Goal: Information Seeking & Learning: Learn about a topic

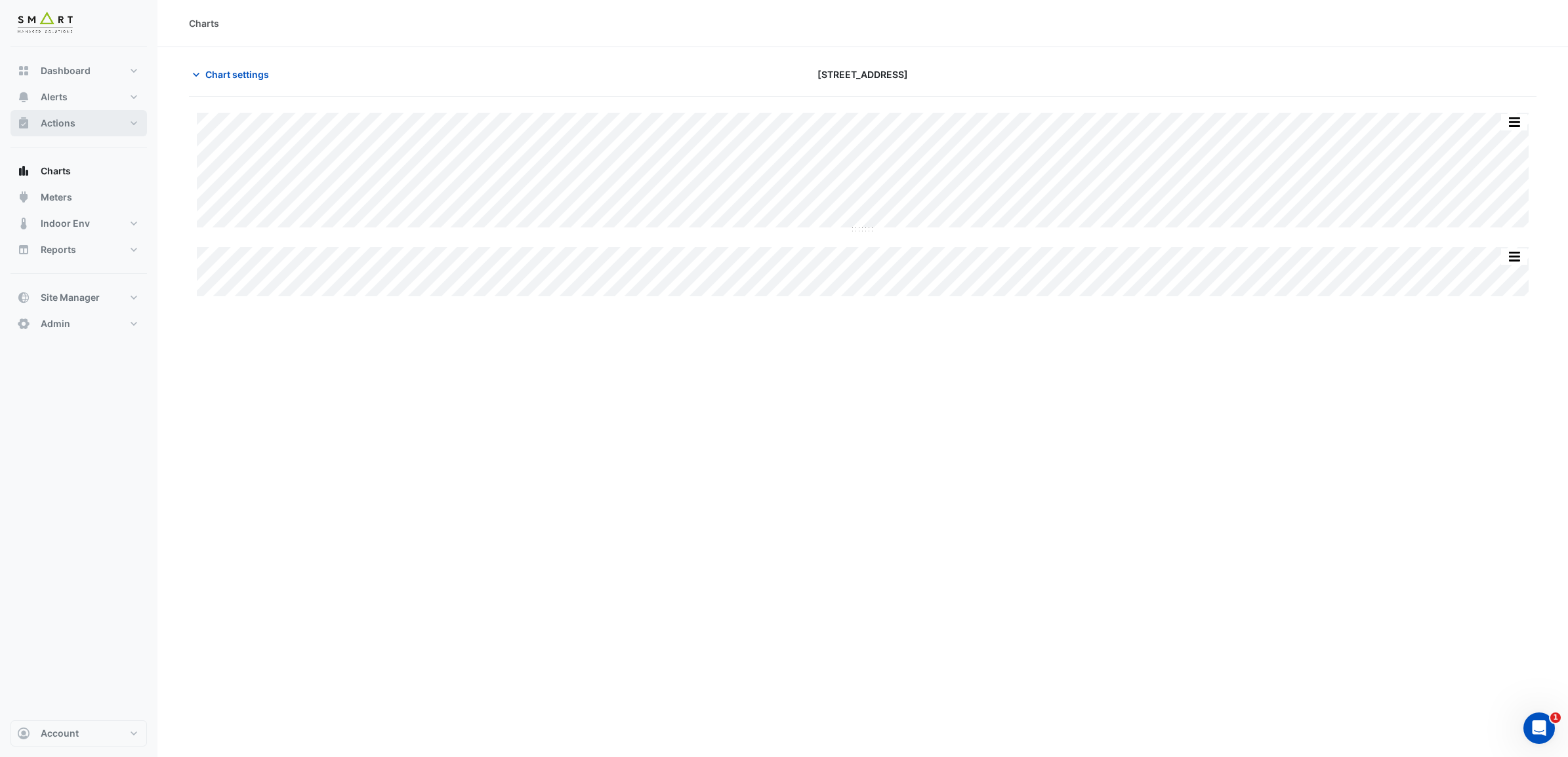
click at [61, 117] on span "Actions" at bounding box center [58, 123] width 35 height 13
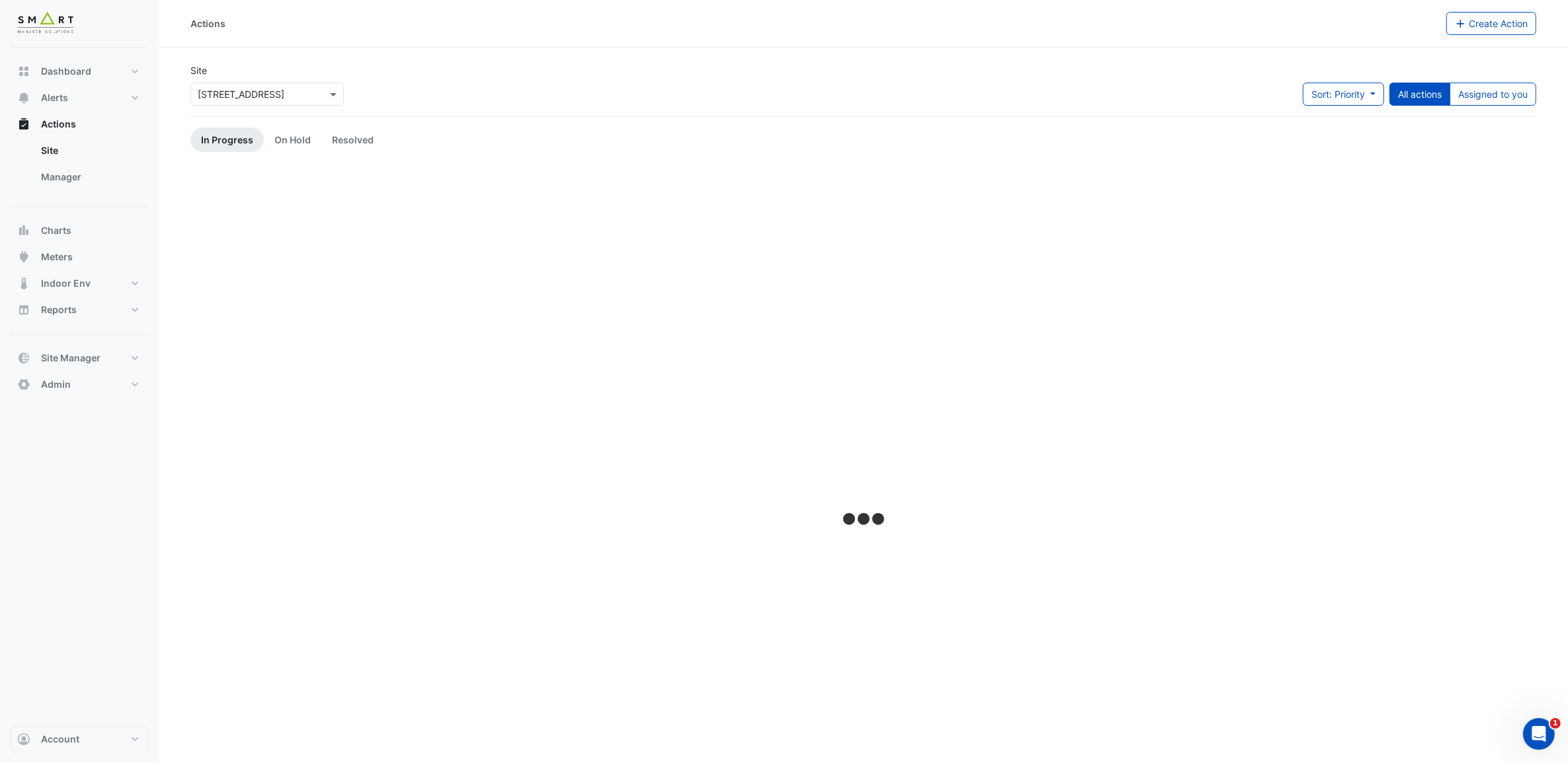
click at [238, 90] on input "text" at bounding box center [254, 95] width 113 height 14
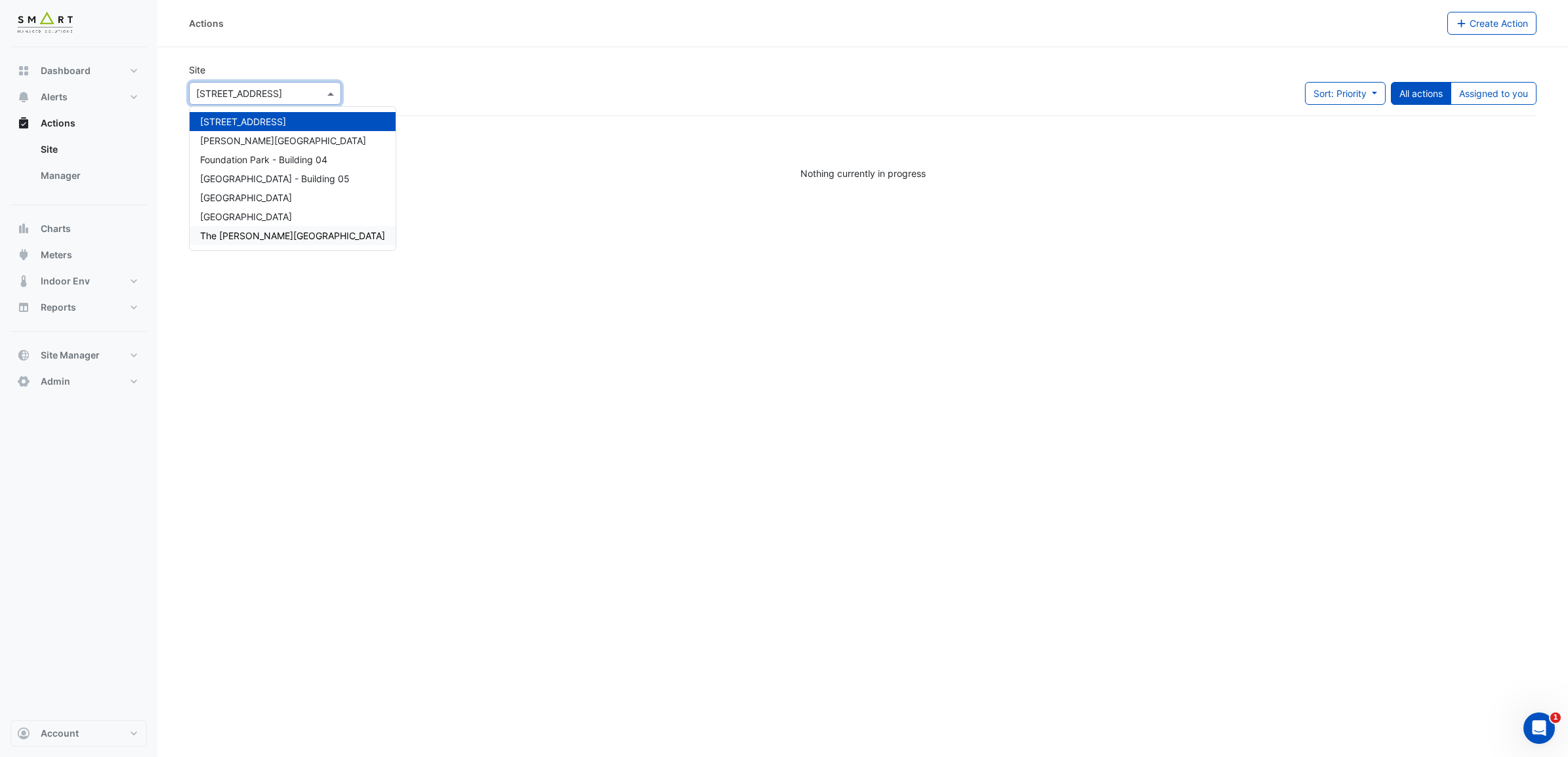
click at [279, 231] on span "The [PERSON_NAME][GEOGRAPHIC_DATA]" at bounding box center [292, 236] width 185 height 12
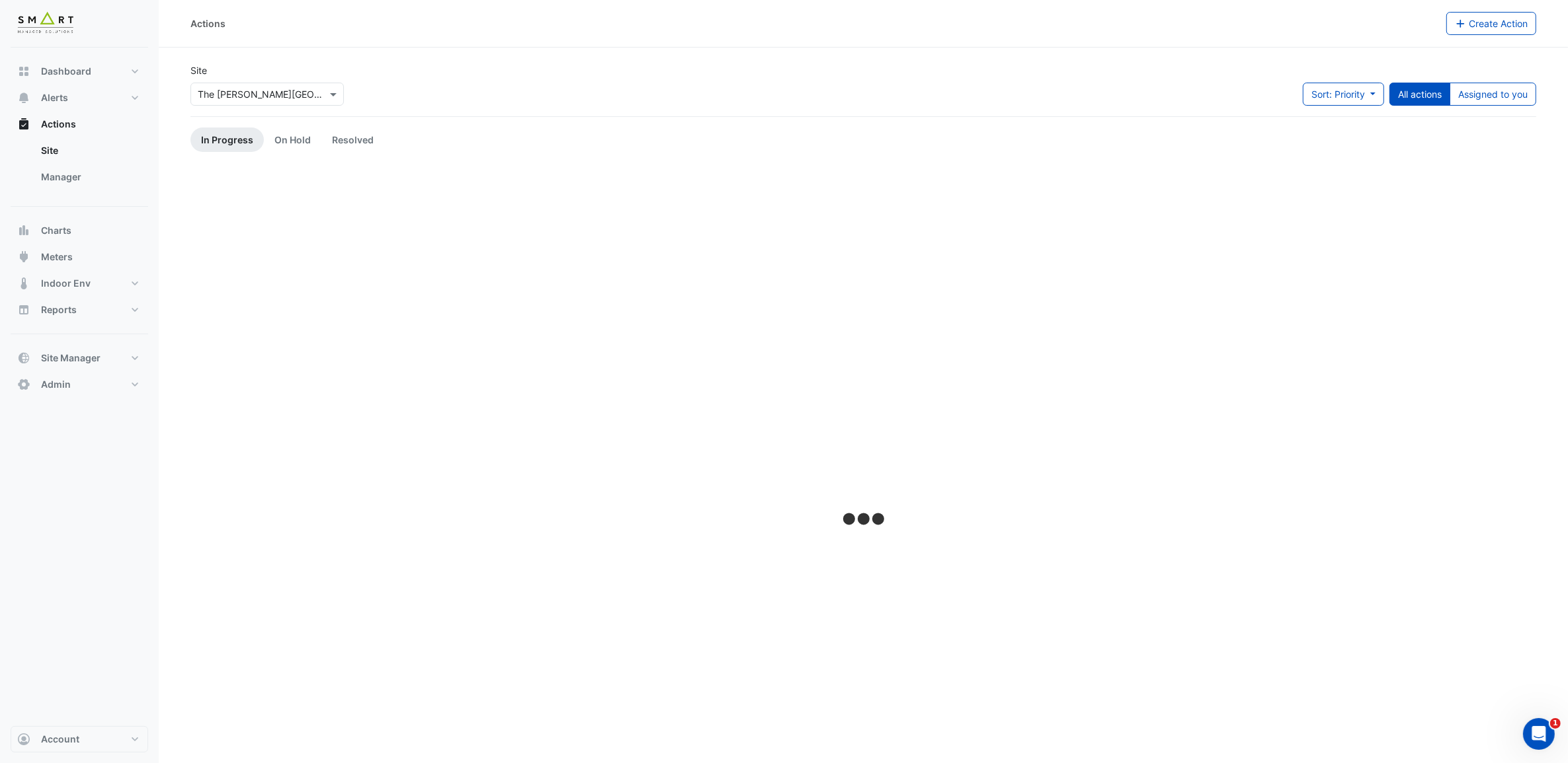
drag, startPoint x: 232, startPoint y: 108, endPoint x: 238, endPoint y: 104, distance: 7.2
click at [232, 108] on div "Site × The [PERSON_NAME][GEOGRAPHIC_DATA]" at bounding box center [267, 89] width 170 height 53
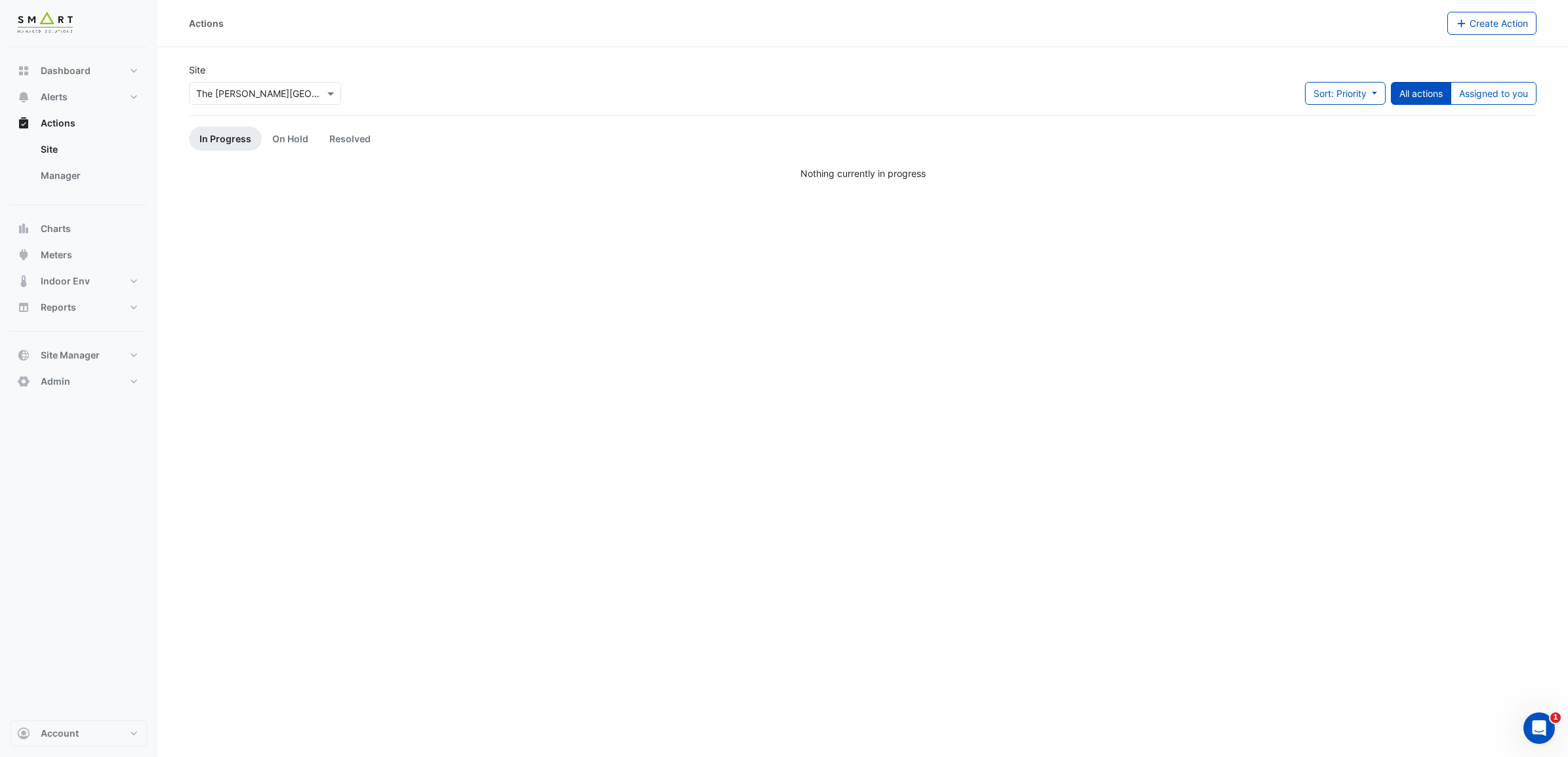
click at [245, 92] on input "text" at bounding box center [252, 94] width 112 height 14
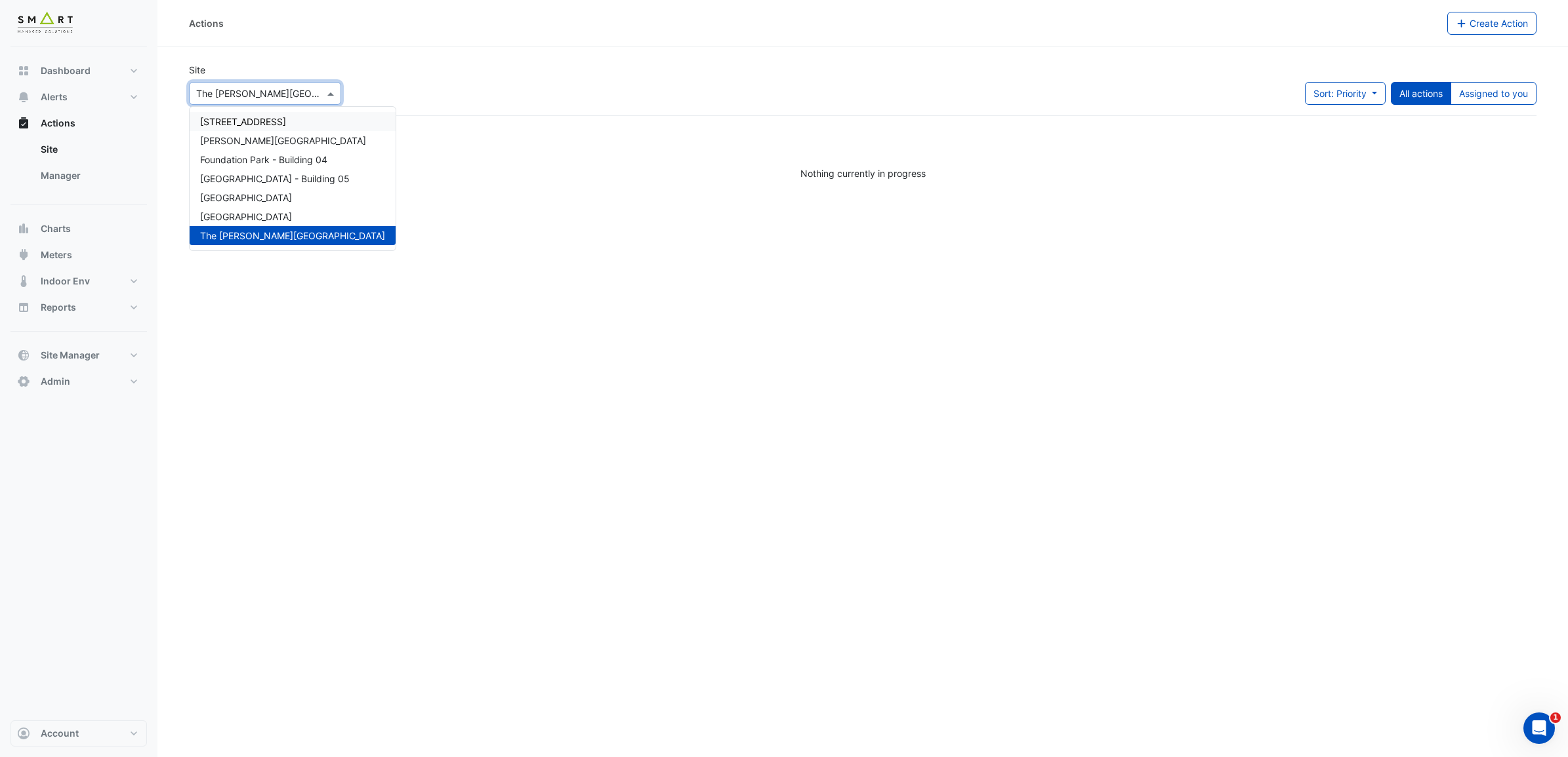
click at [257, 123] on span "[STREET_ADDRESS]" at bounding box center [243, 121] width 86 height 12
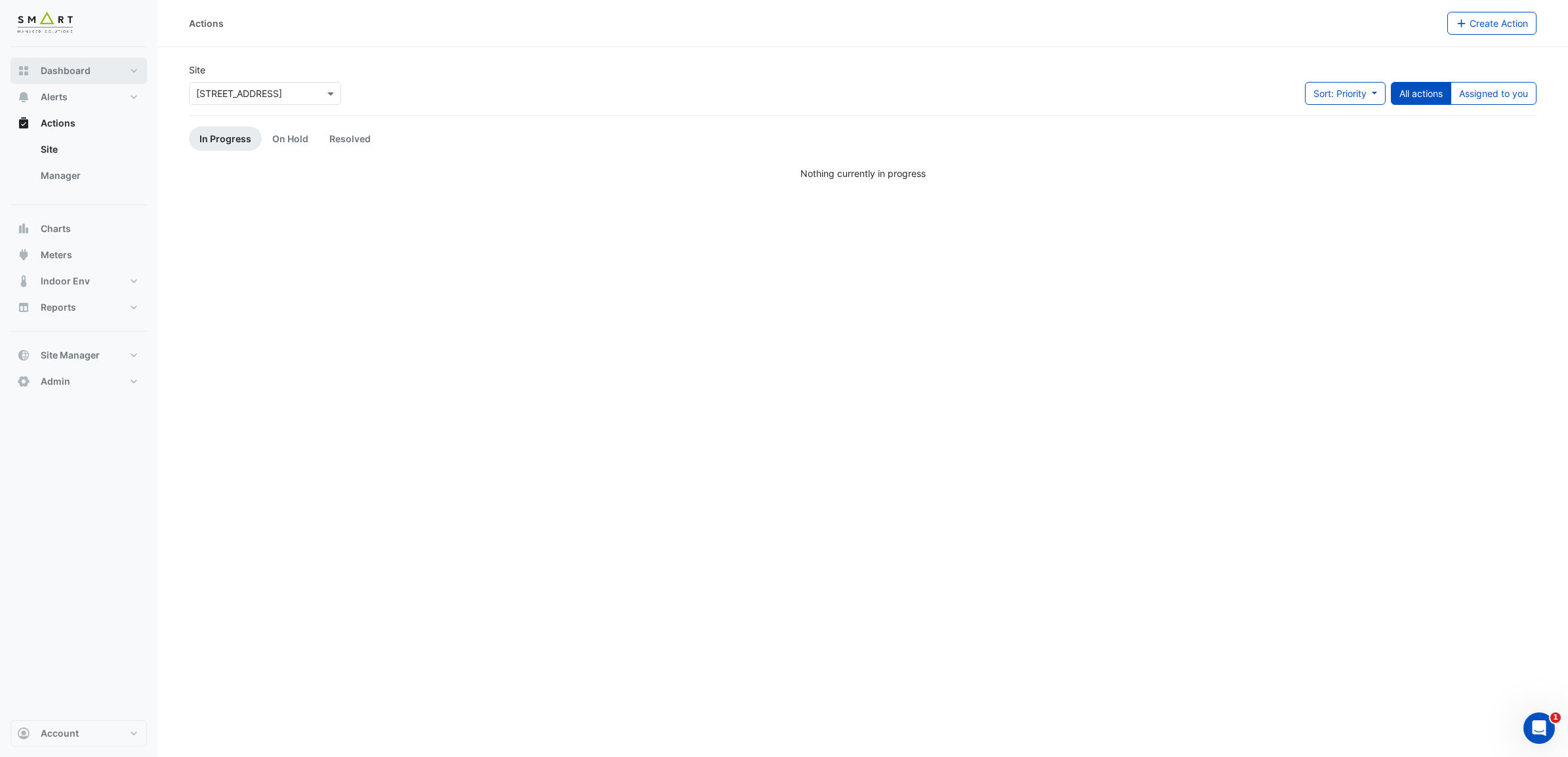
click at [89, 74] on span "Dashboard" at bounding box center [66, 71] width 50 height 13
select select "***"
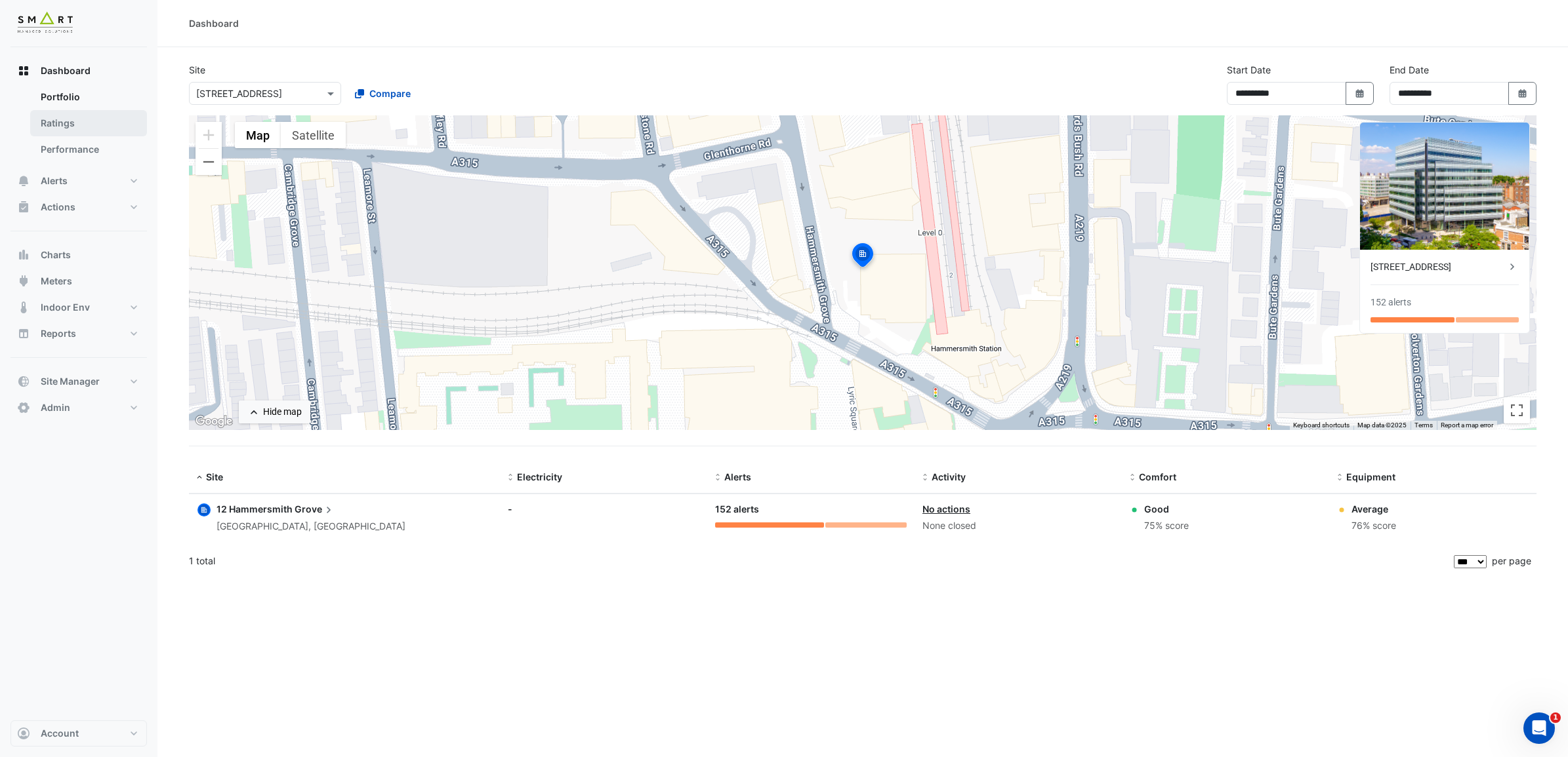
click at [89, 127] on link "Ratings" at bounding box center [89, 123] width 117 height 27
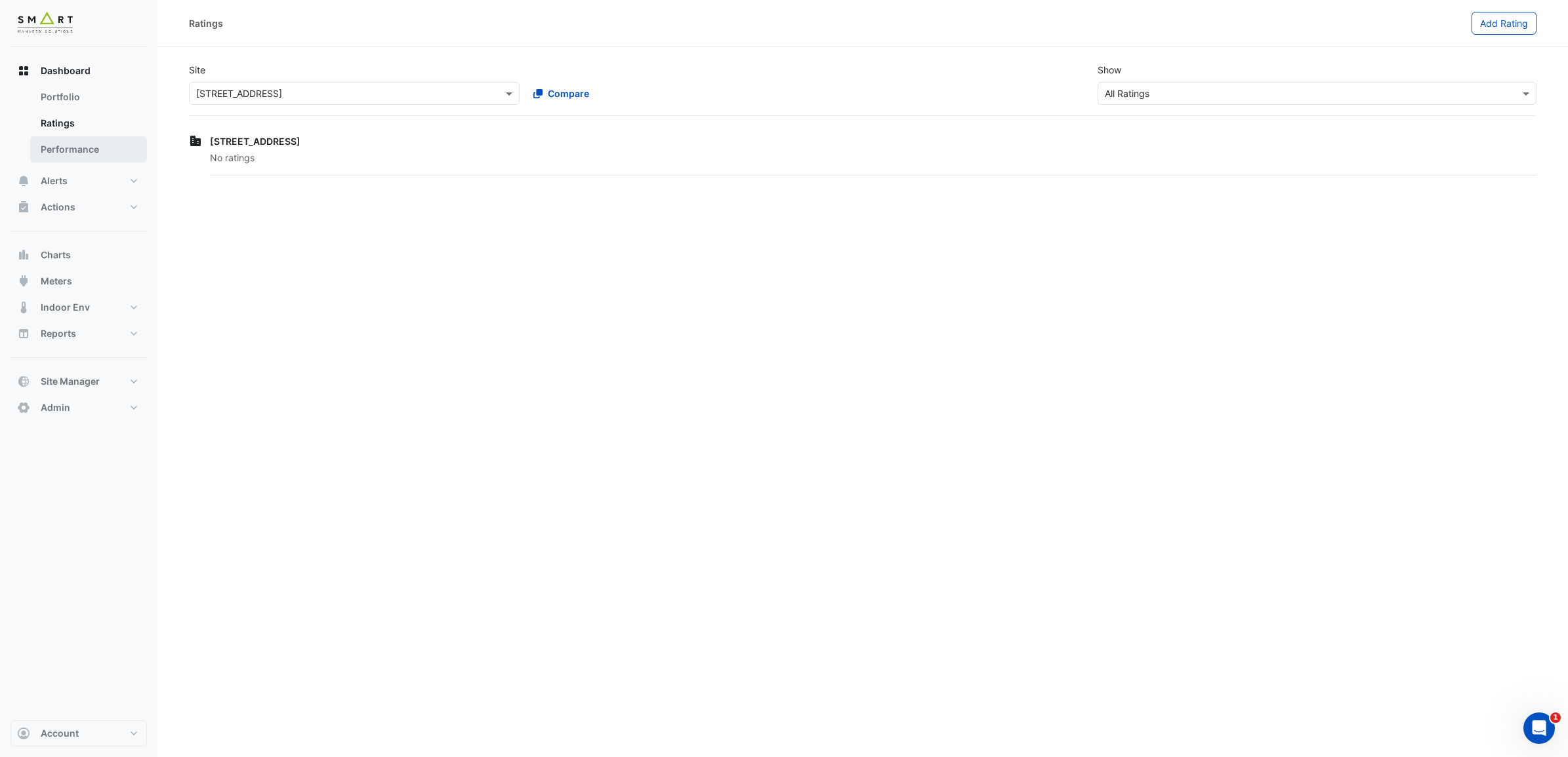
click at [87, 140] on link "Performance" at bounding box center [89, 150] width 117 height 27
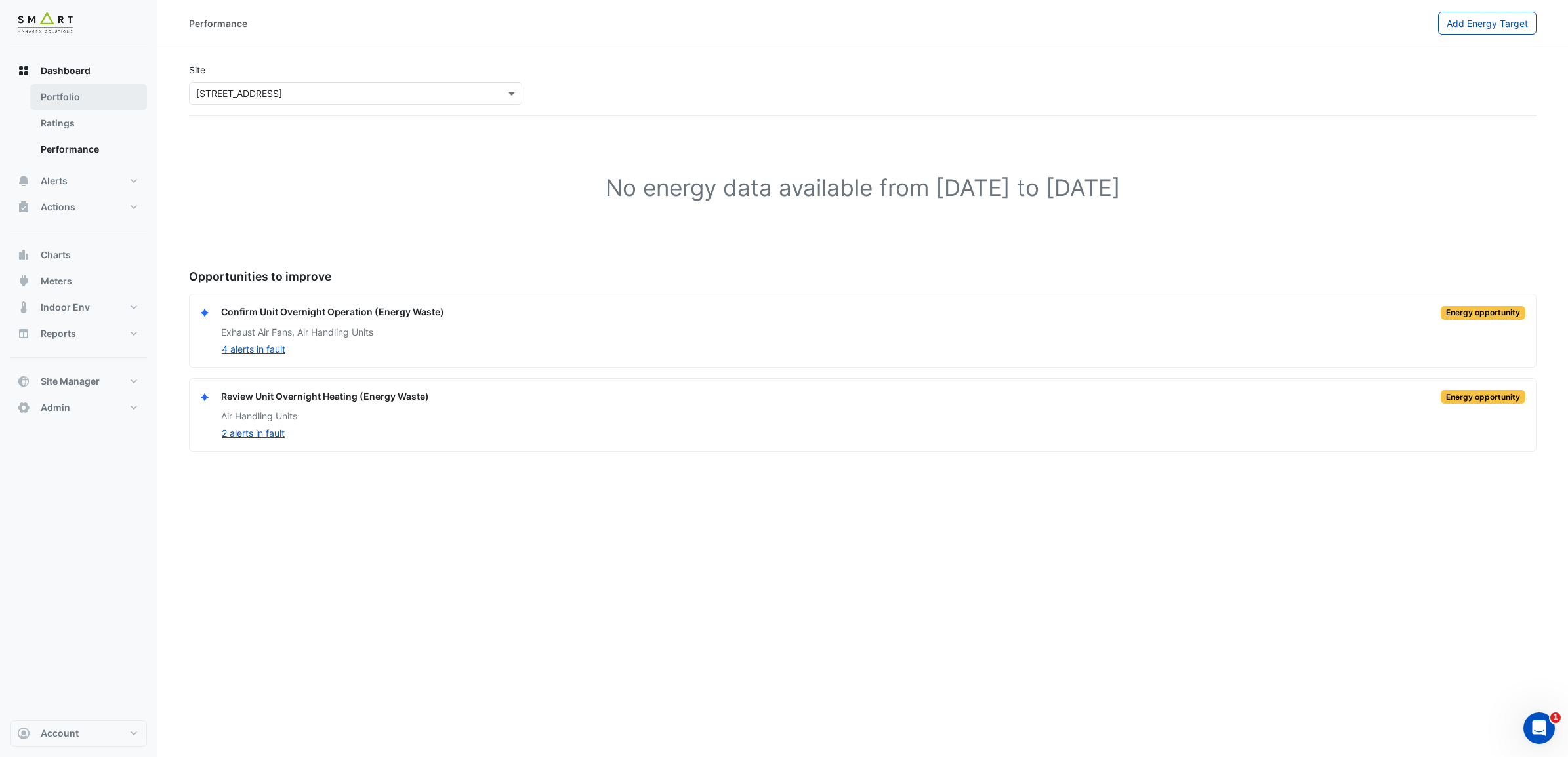
click at [77, 97] on link "Portfolio" at bounding box center [89, 97] width 117 height 27
select select "***"
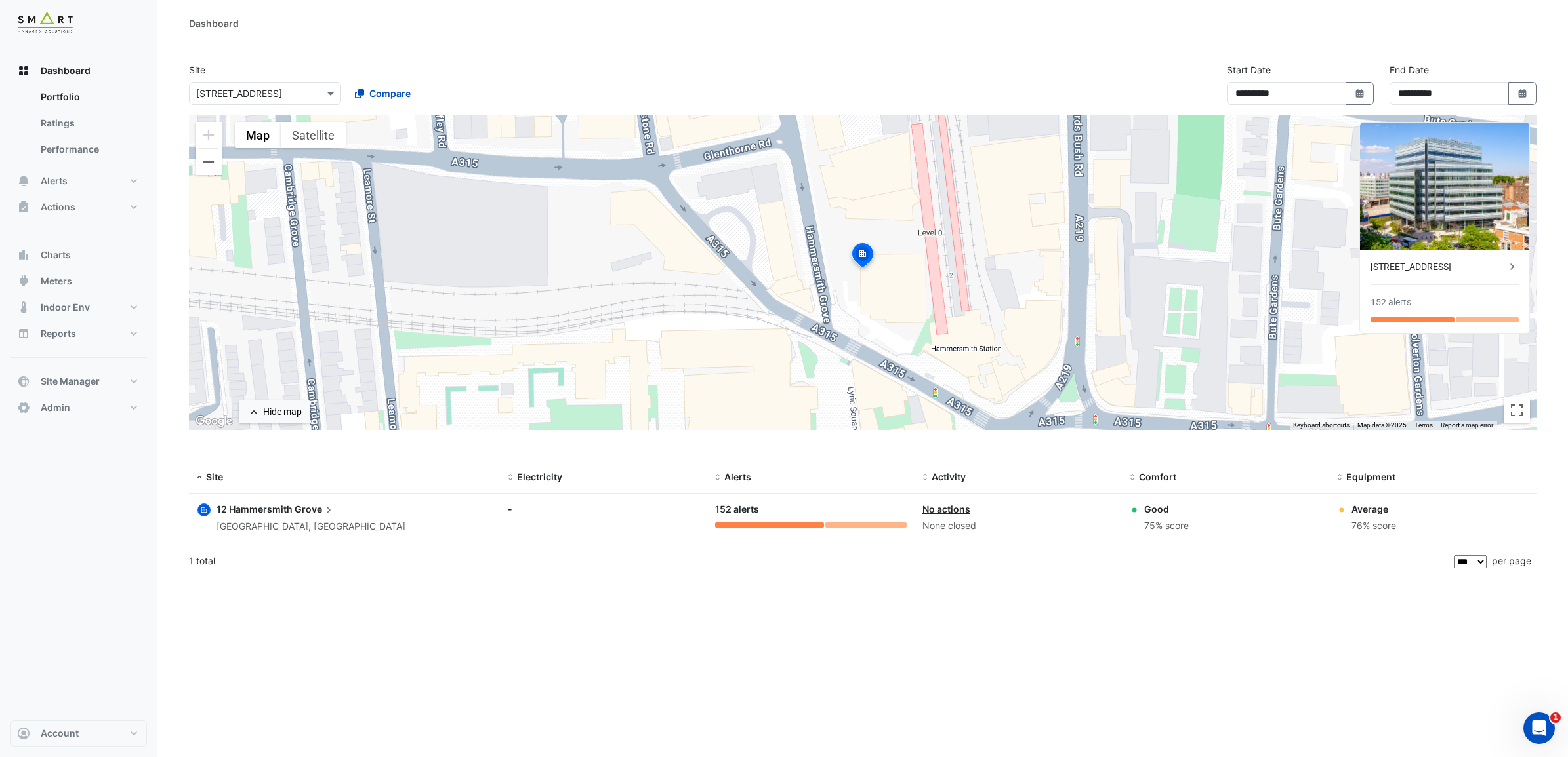
click at [267, 512] on span "12 Hammersmith" at bounding box center [254, 509] width 76 height 12
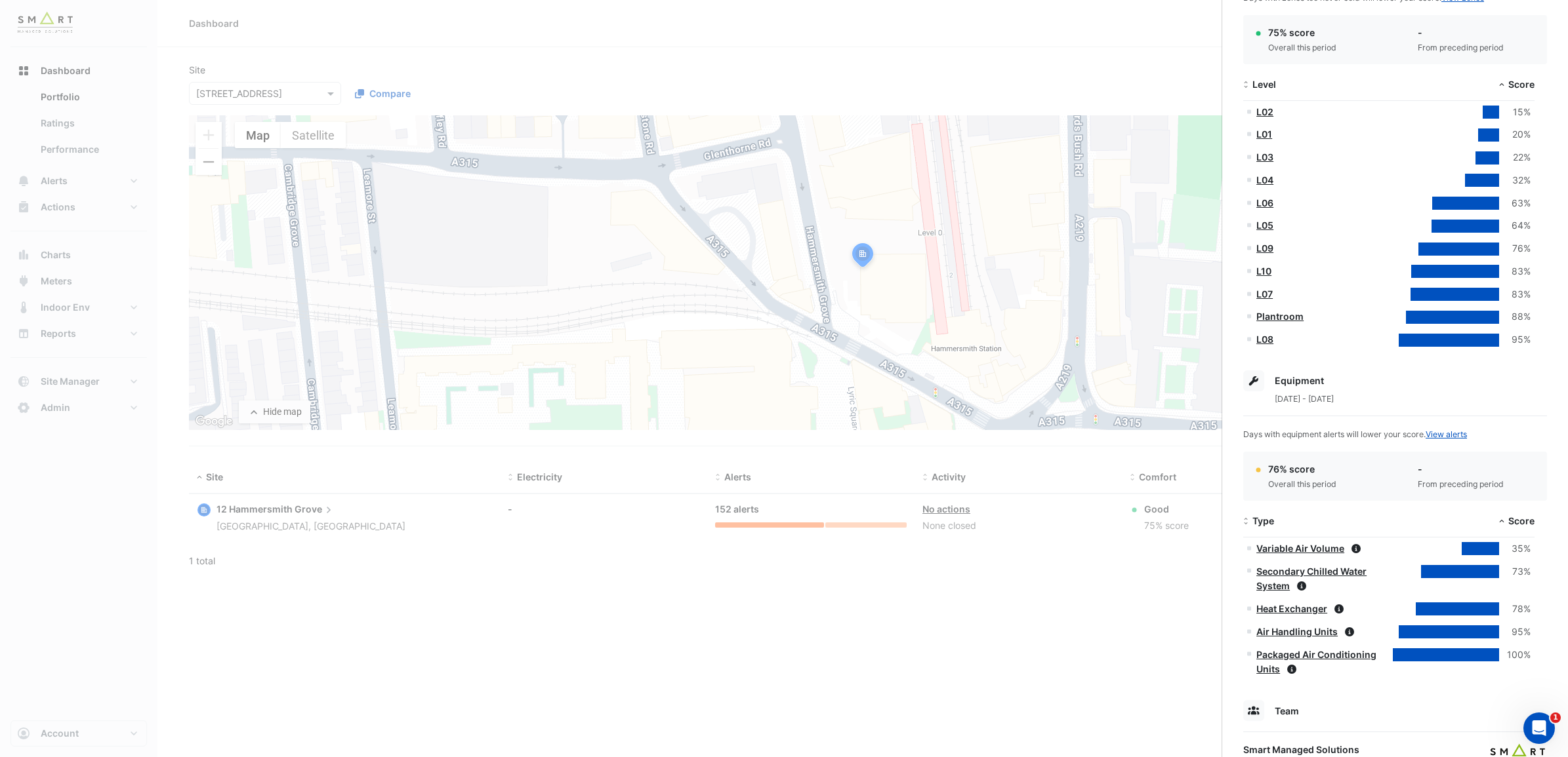
scroll to position [398, 0]
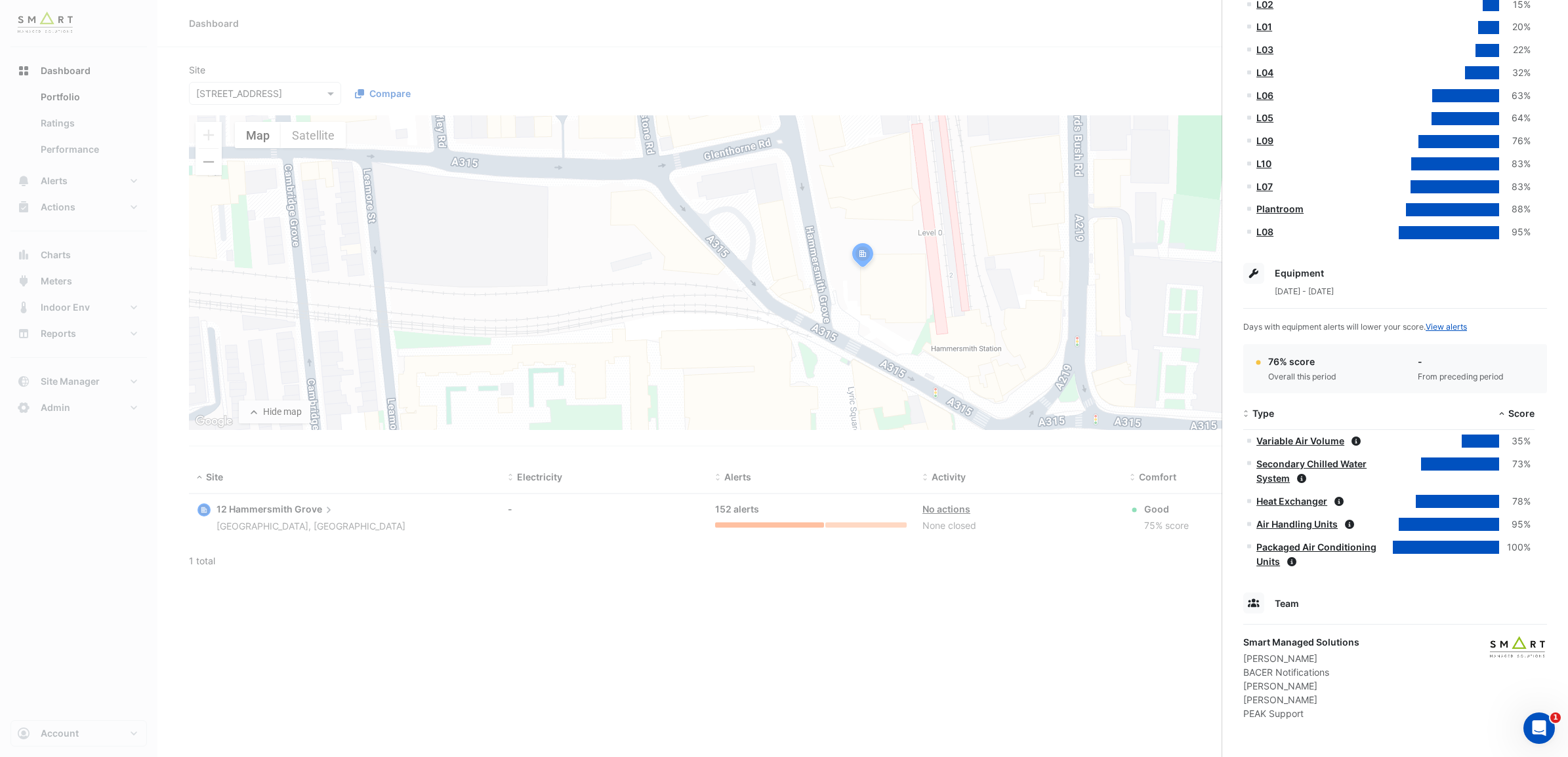
click at [1324, 545] on link "Packaged Air Conditioning Units" at bounding box center [1316, 555] width 120 height 27
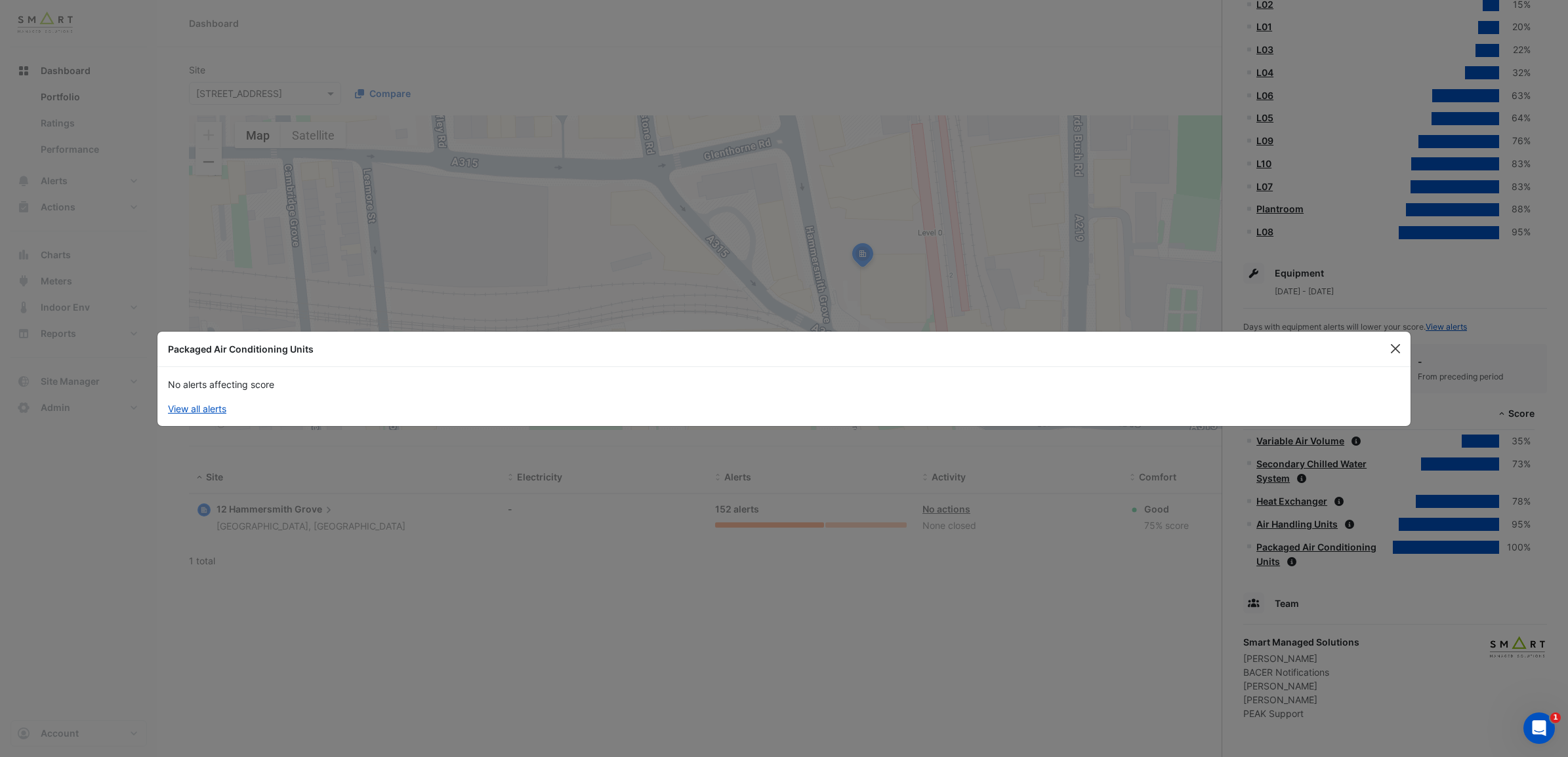
click at [1393, 350] on button "Close" at bounding box center [1395, 349] width 19 height 19
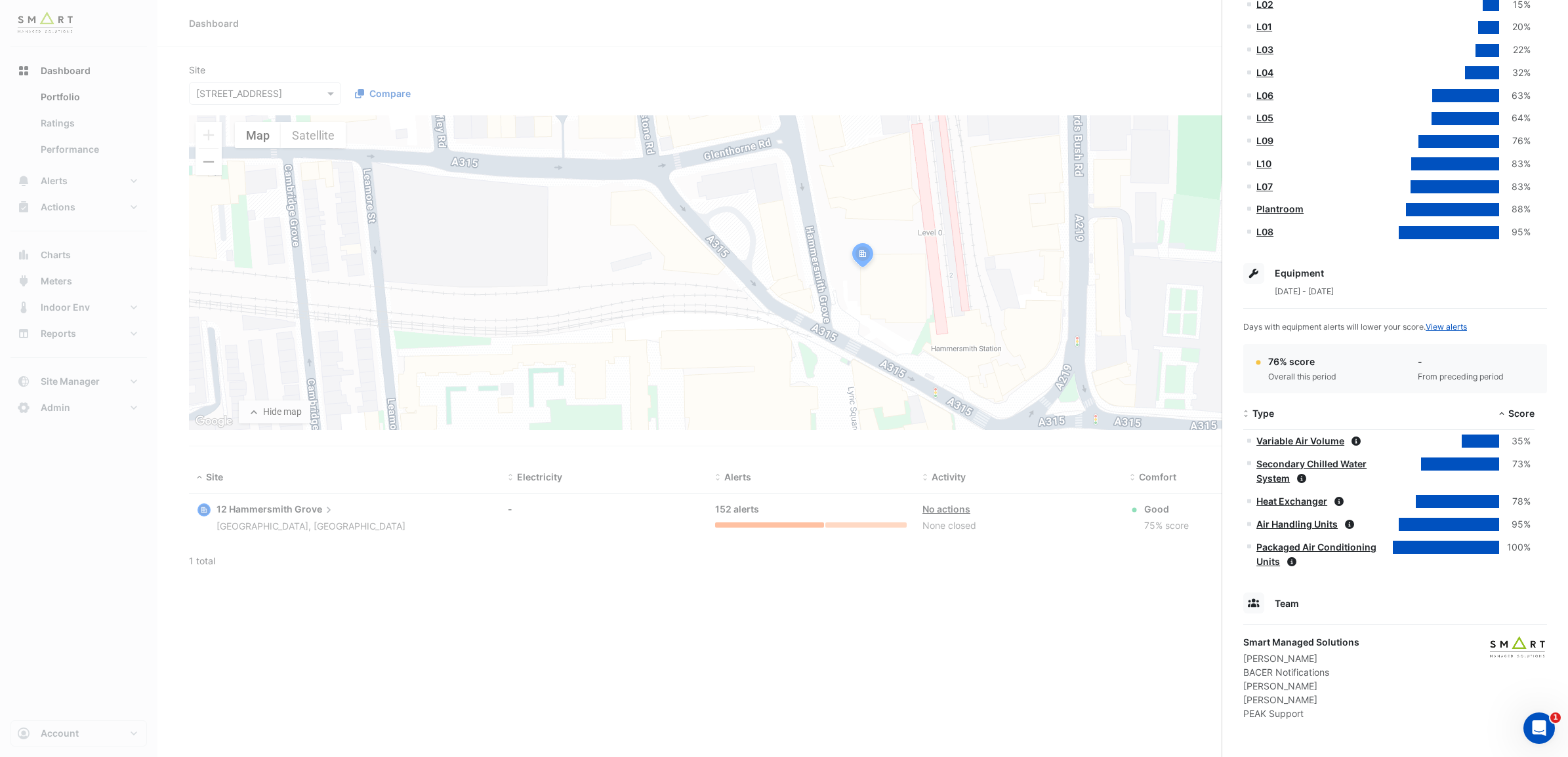
click at [1311, 523] on link "Air Handling Units" at bounding box center [1297, 524] width 82 height 12
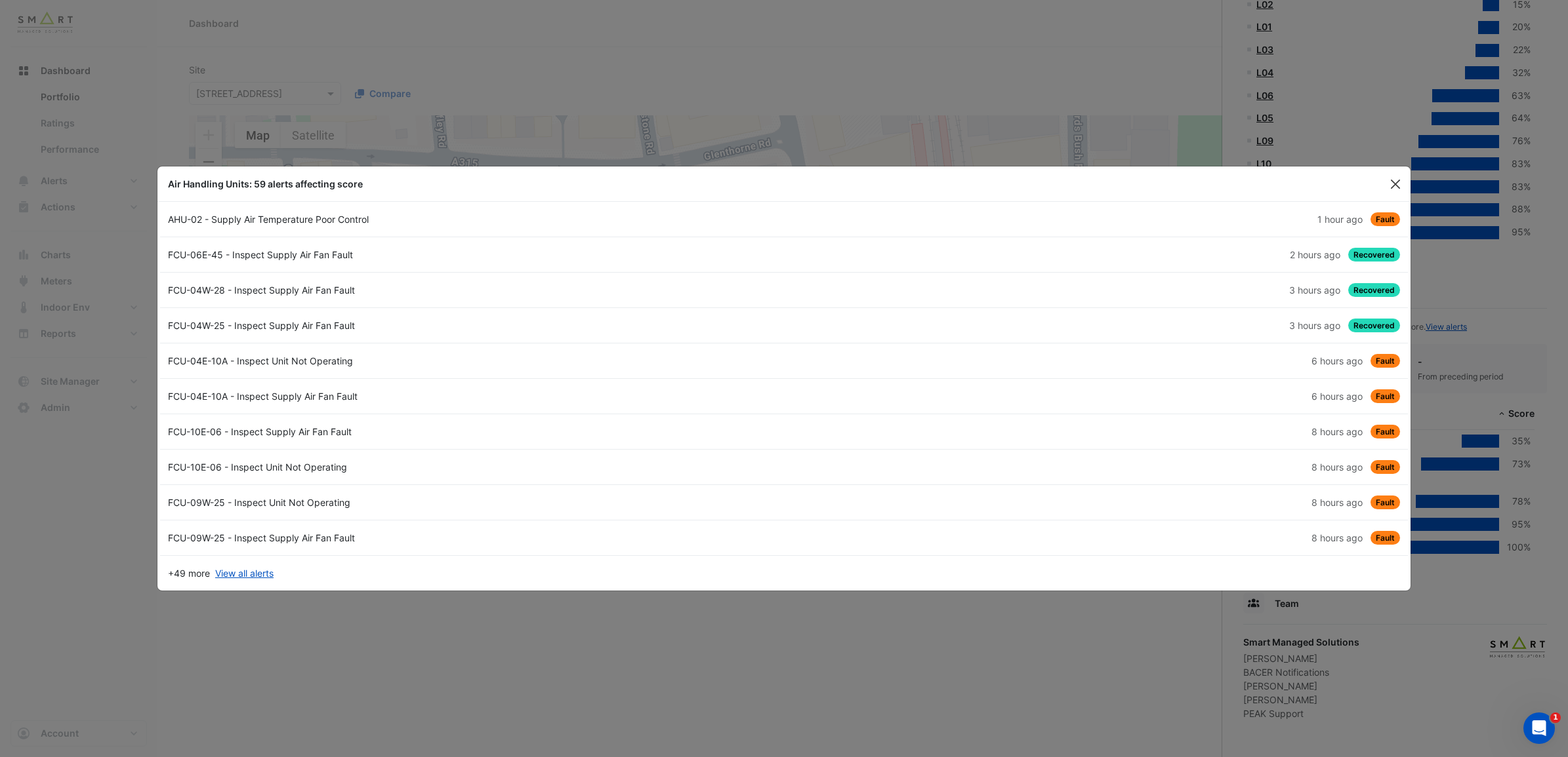
click at [1393, 189] on button "Close" at bounding box center [1395, 184] width 19 height 19
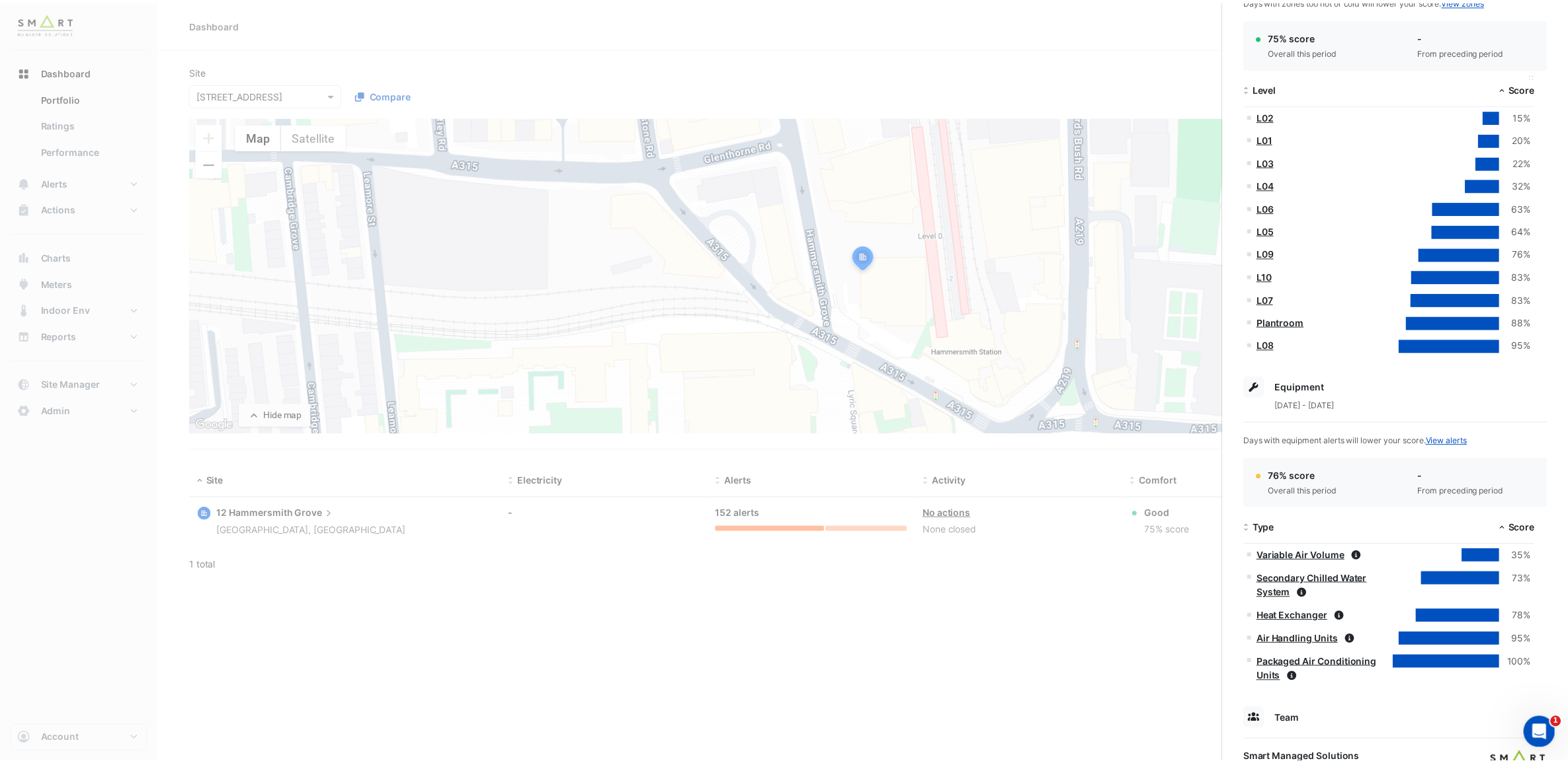
scroll to position [153, 0]
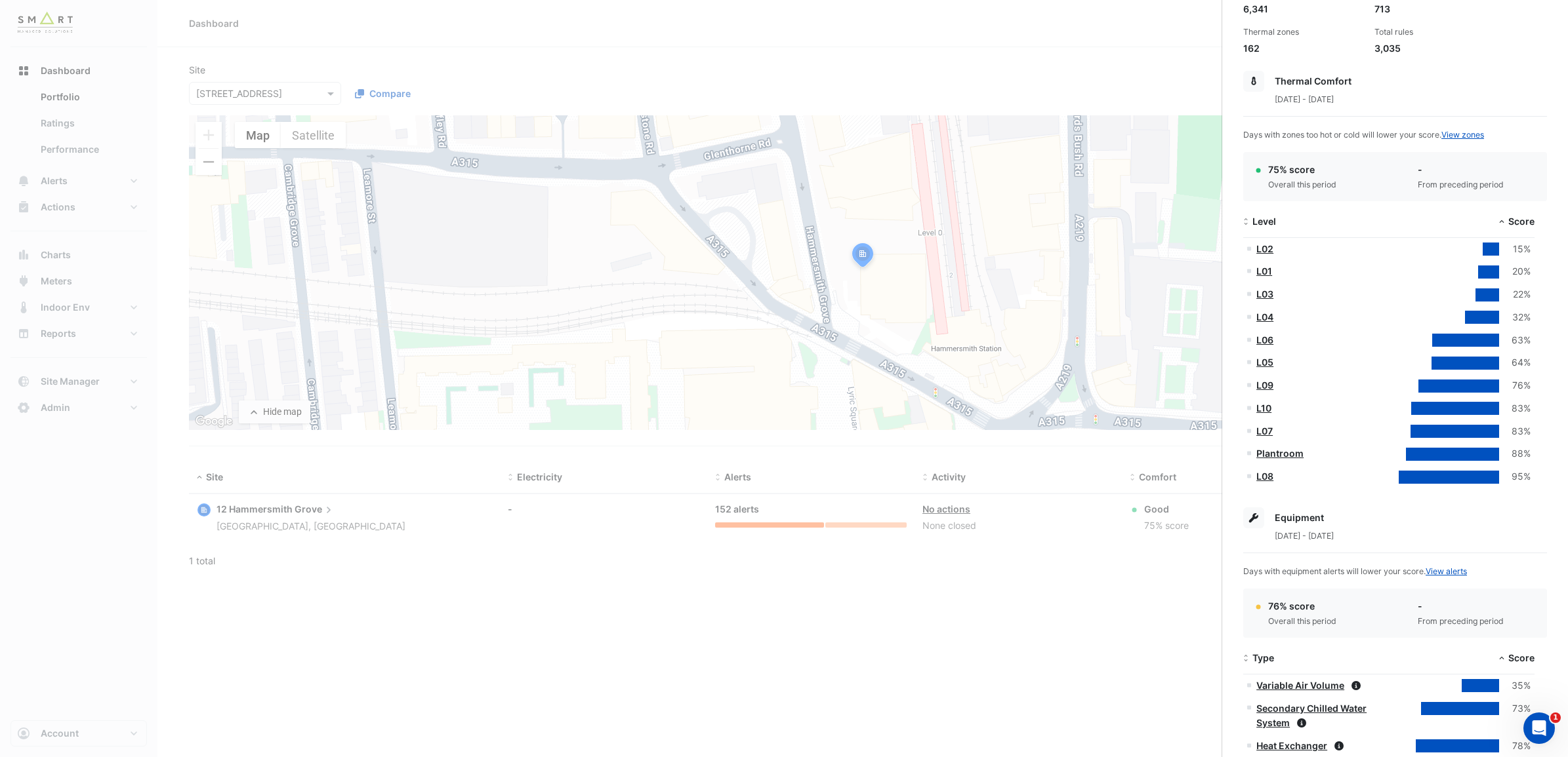
click at [1488, 246] on div at bounding box center [1491, 249] width 17 height 13
click at [1263, 251] on link "L02" at bounding box center [1264, 249] width 17 height 12
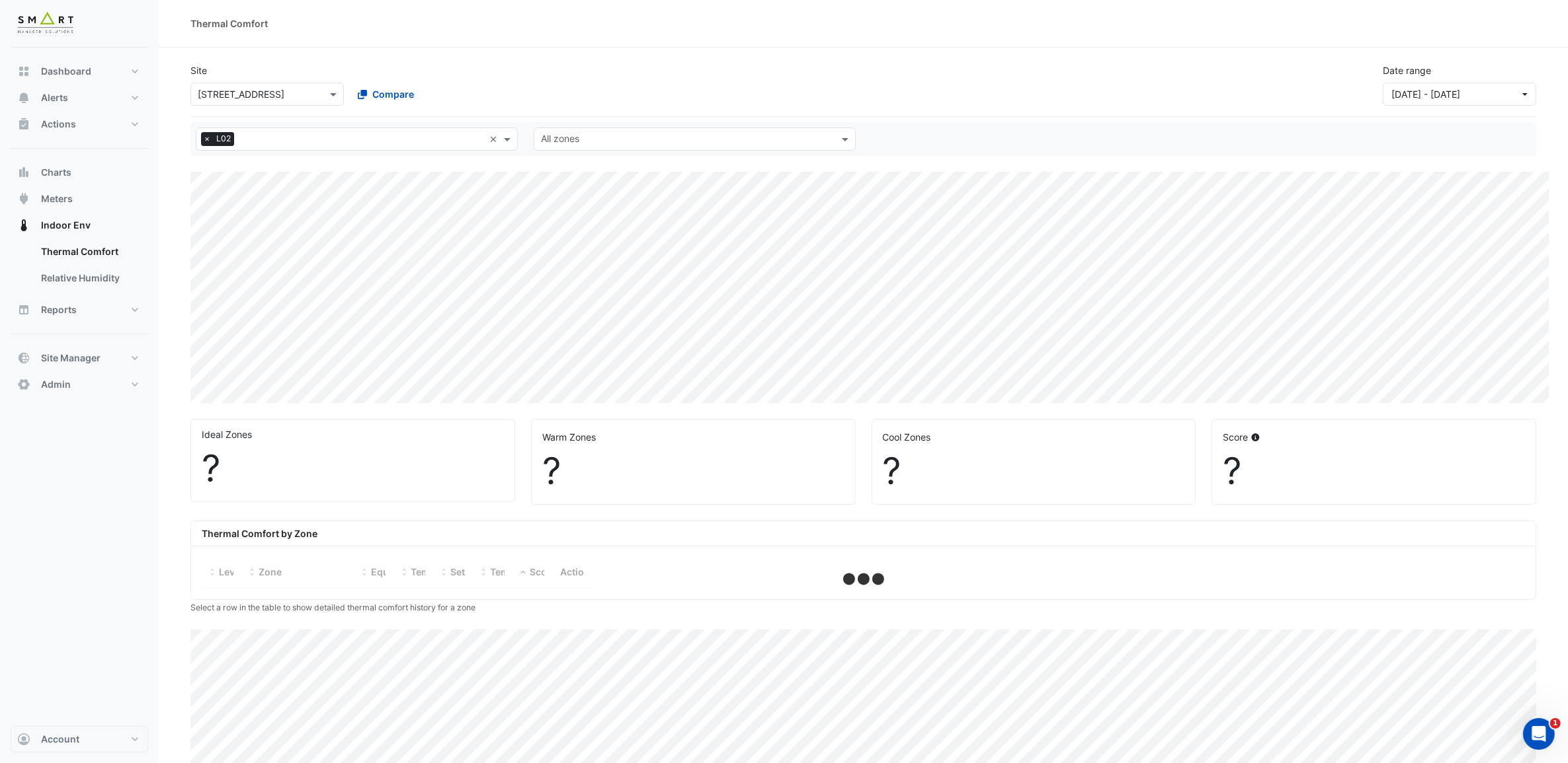
select select "***"
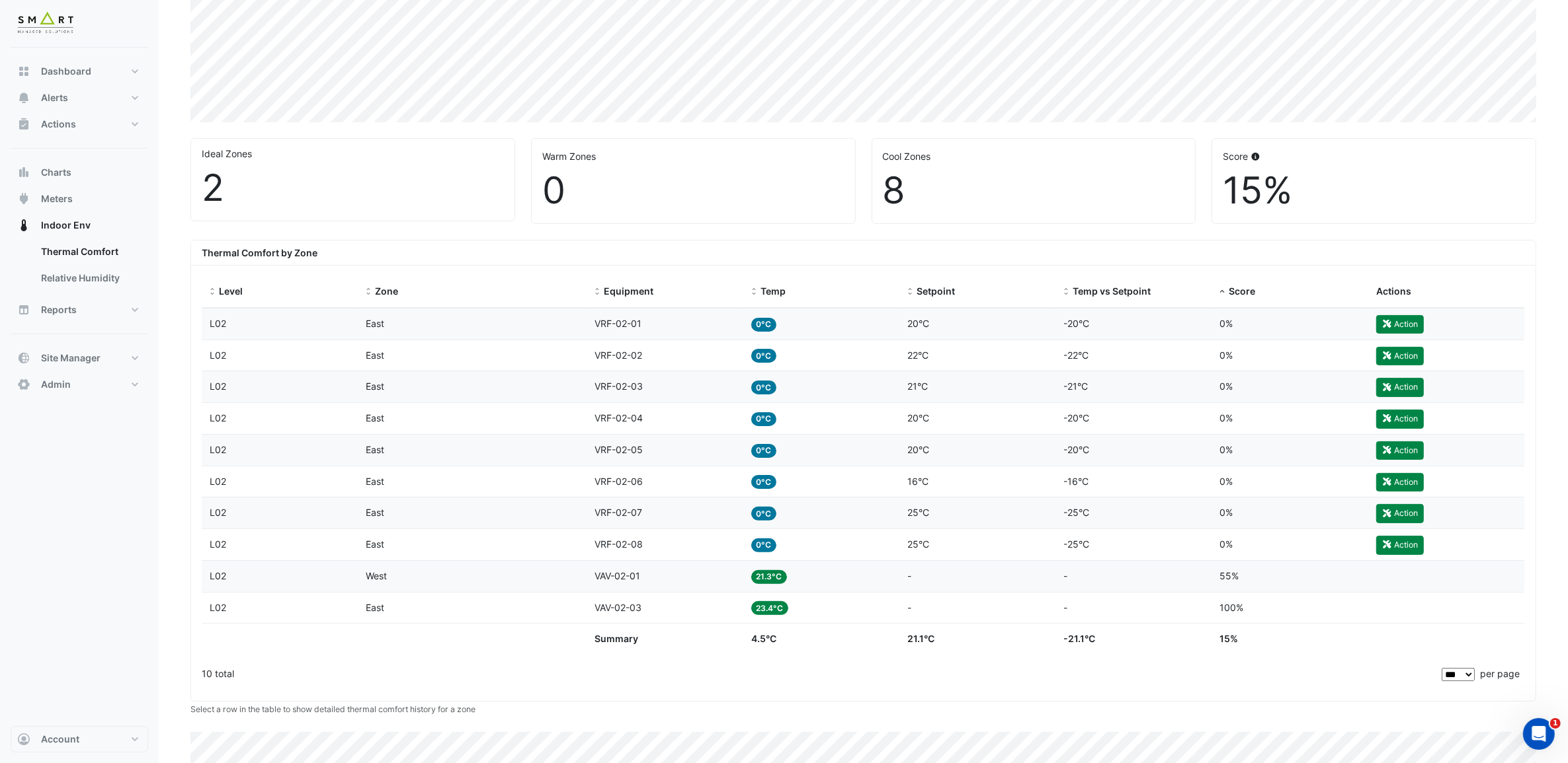
scroll to position [330, 0]
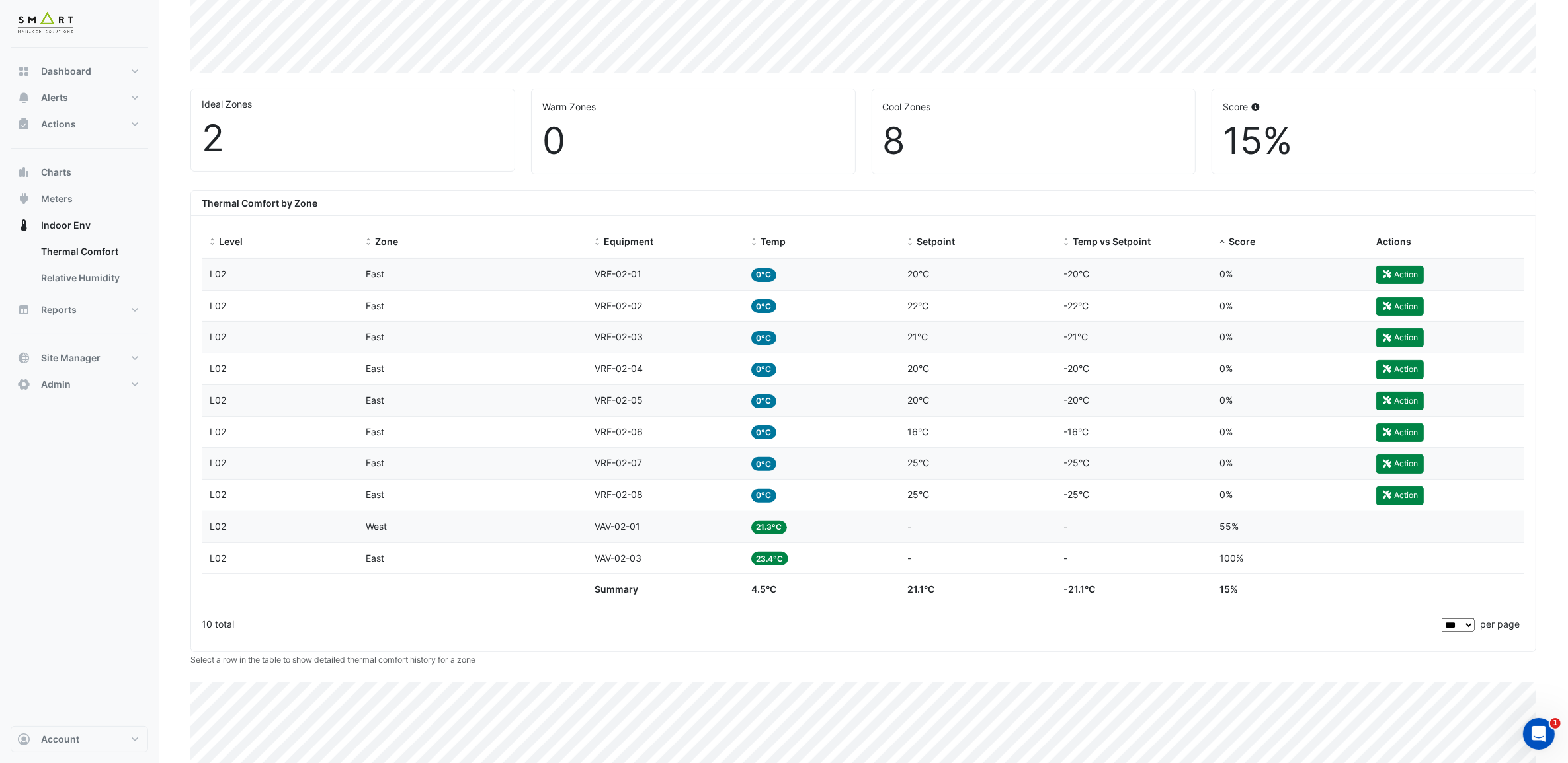
select select "***"
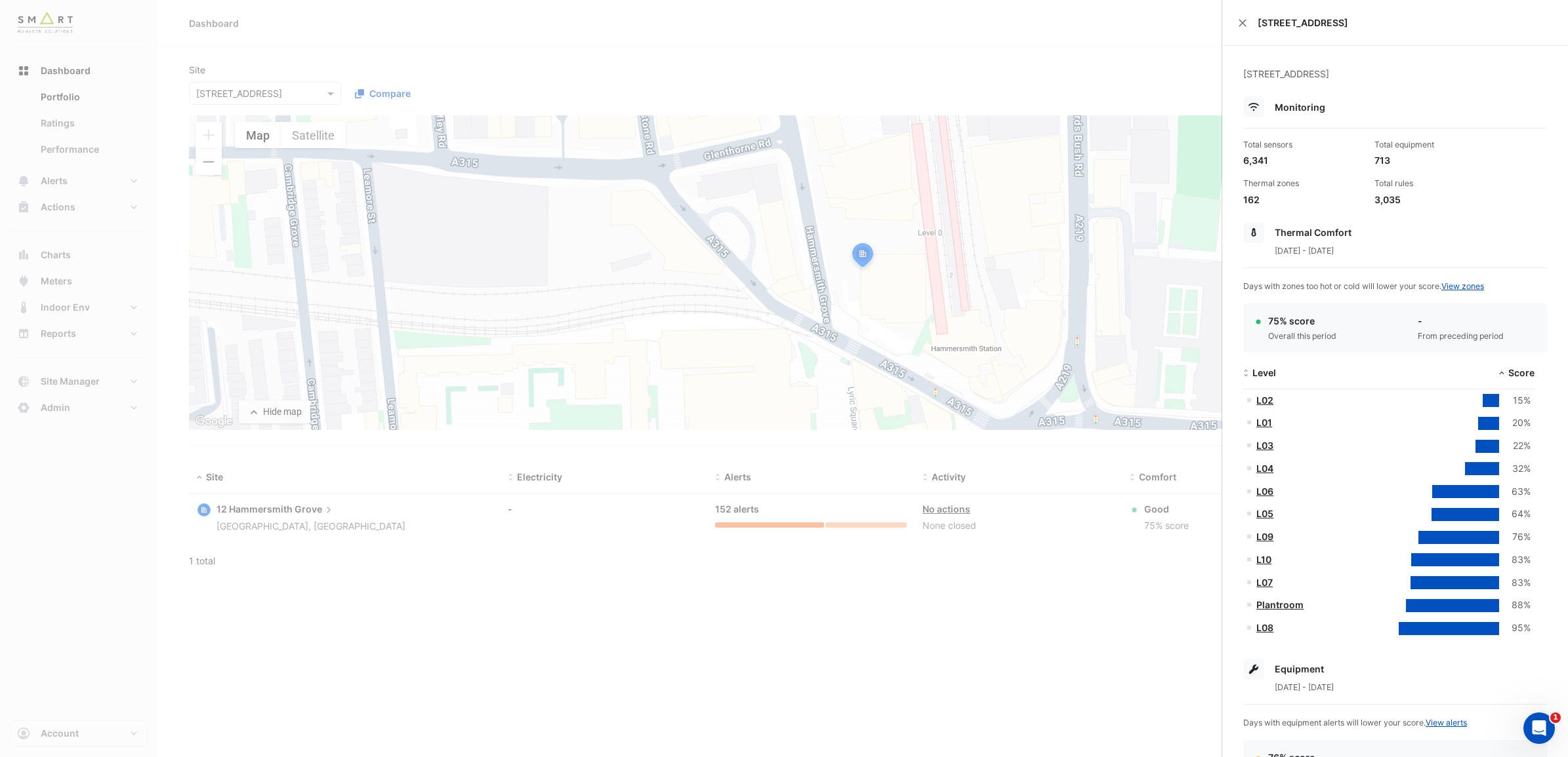
click at [1432, 610] on div at bounding box center [1452, 606] width 93 height 13
click at [1290, 601] on link "Plantroom" at bounding box center [1279, 605] width 47 height 12
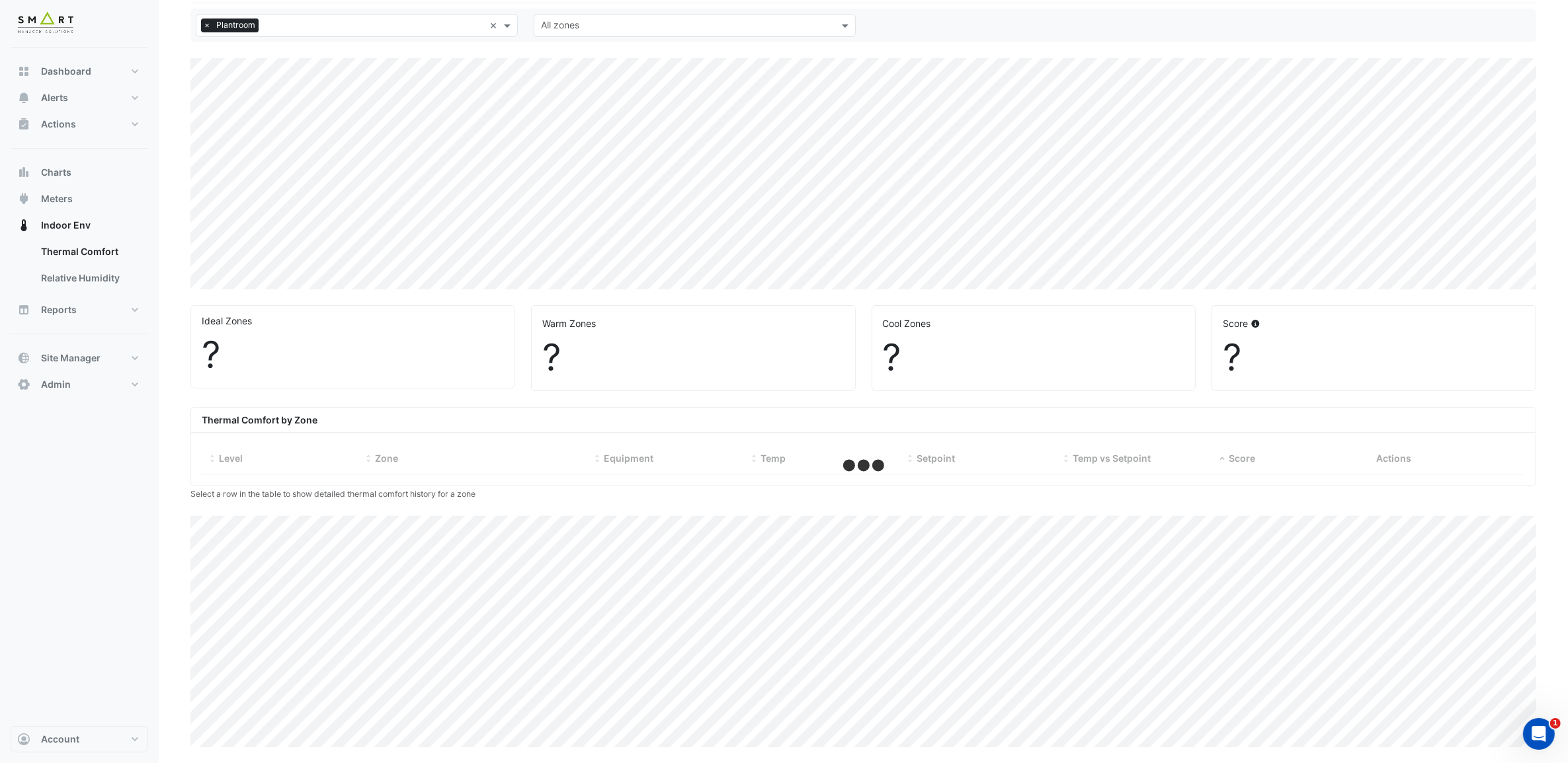
select select "***"
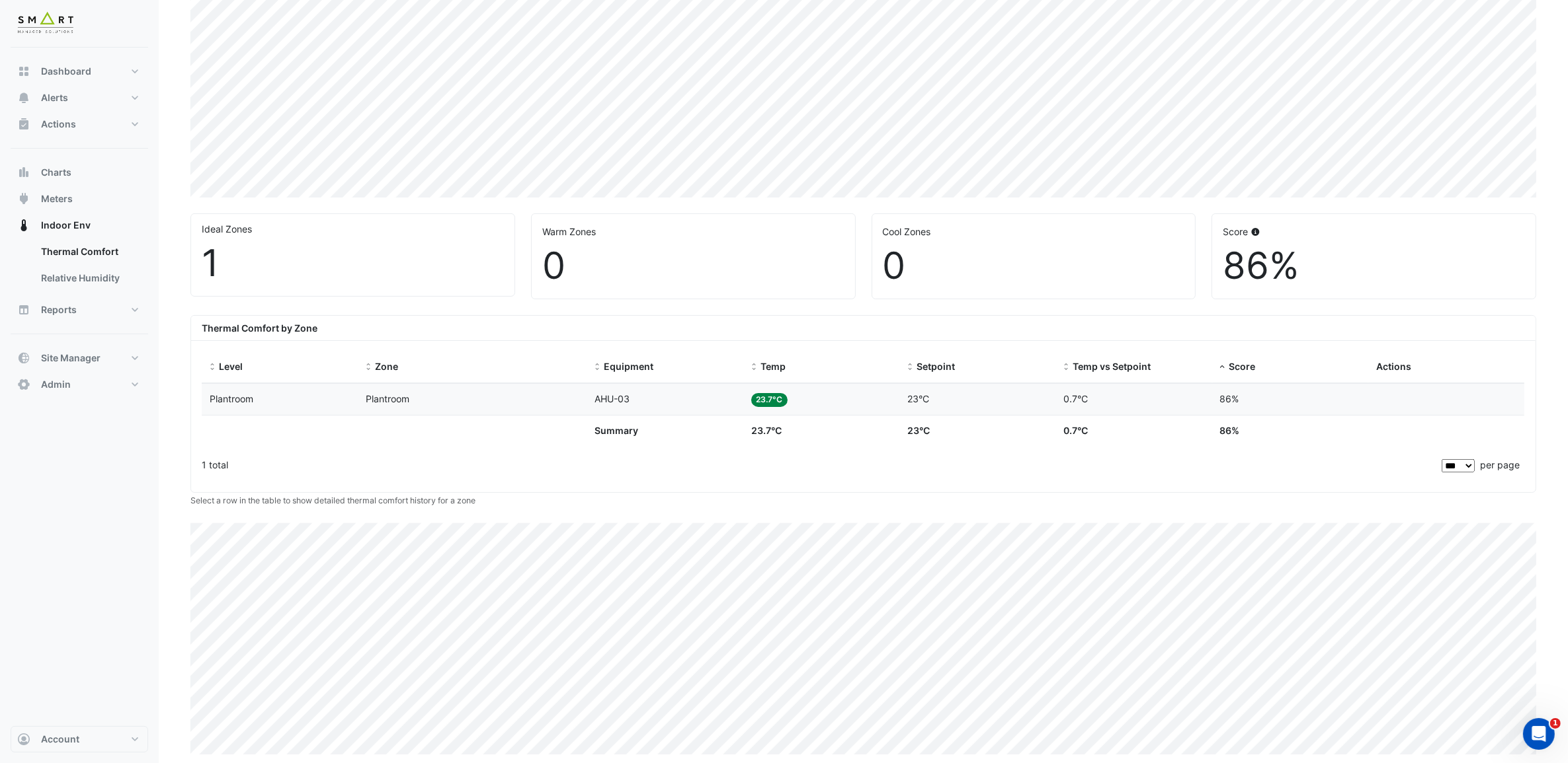
scroll to position [215, 0]
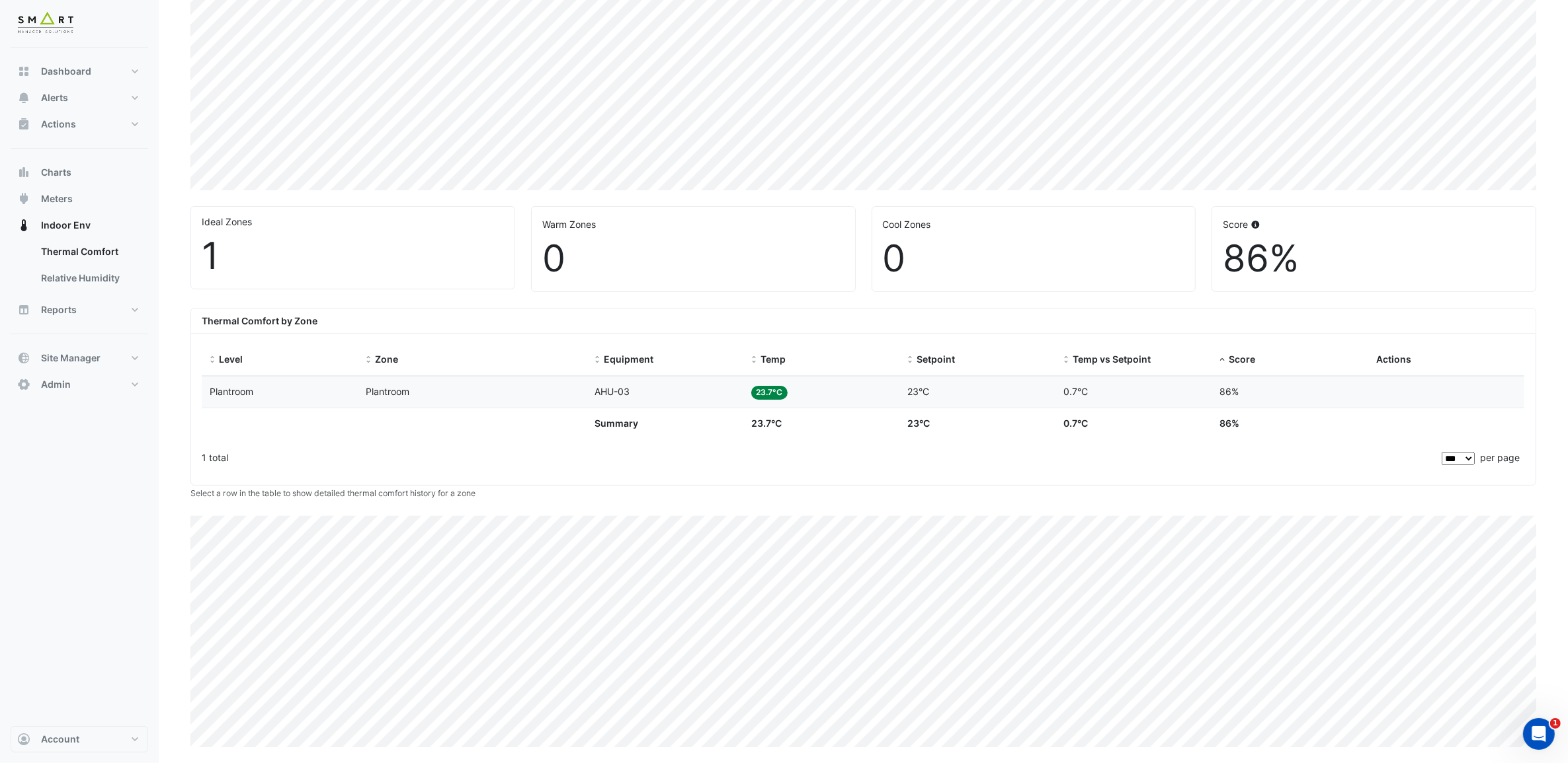
select select "***"
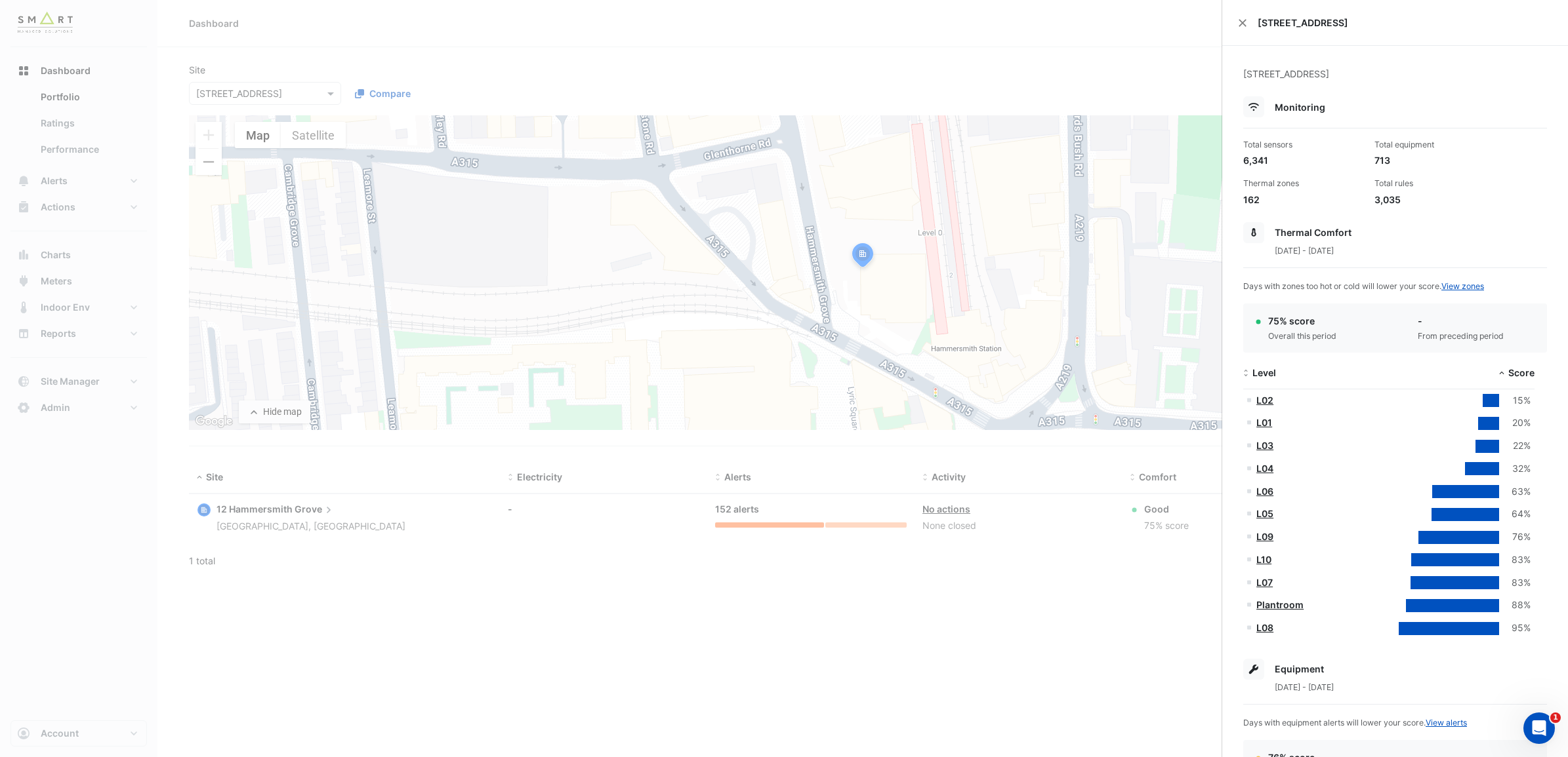
click at [1264, 630] on link "L08" at bounding box center [1264, 628] width 17 height 12
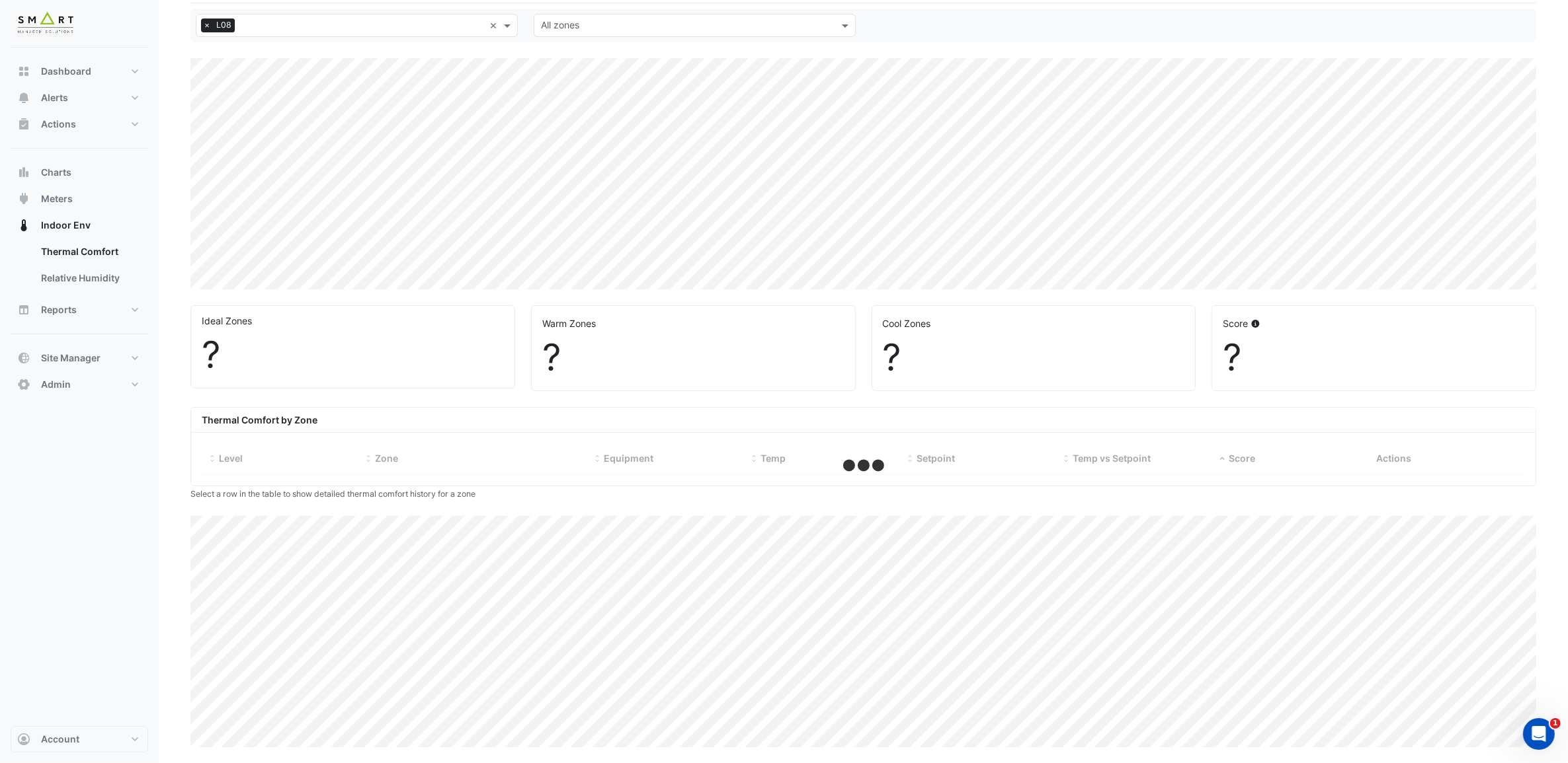
select select "***"
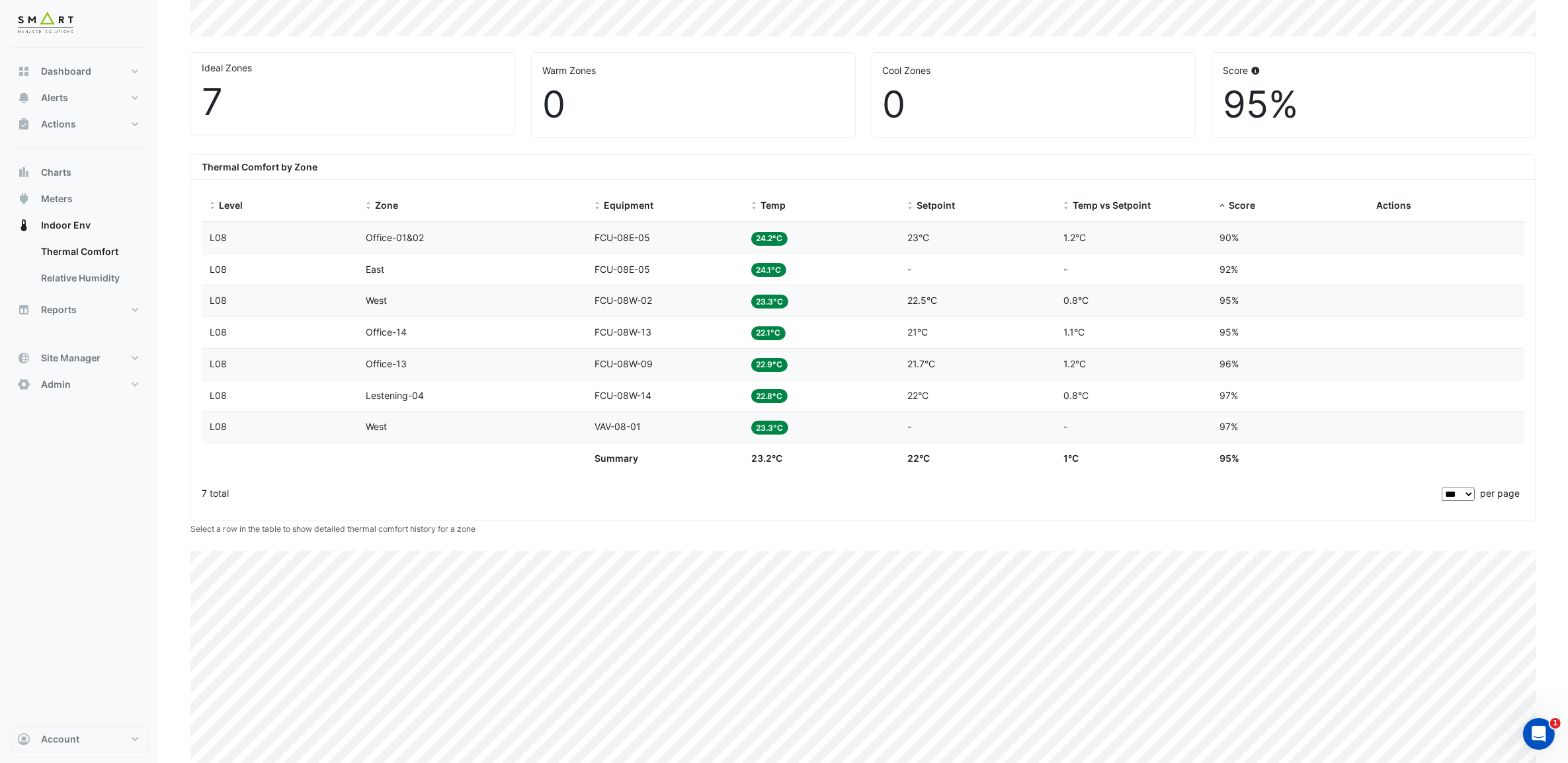
scroll to position [405, 0]
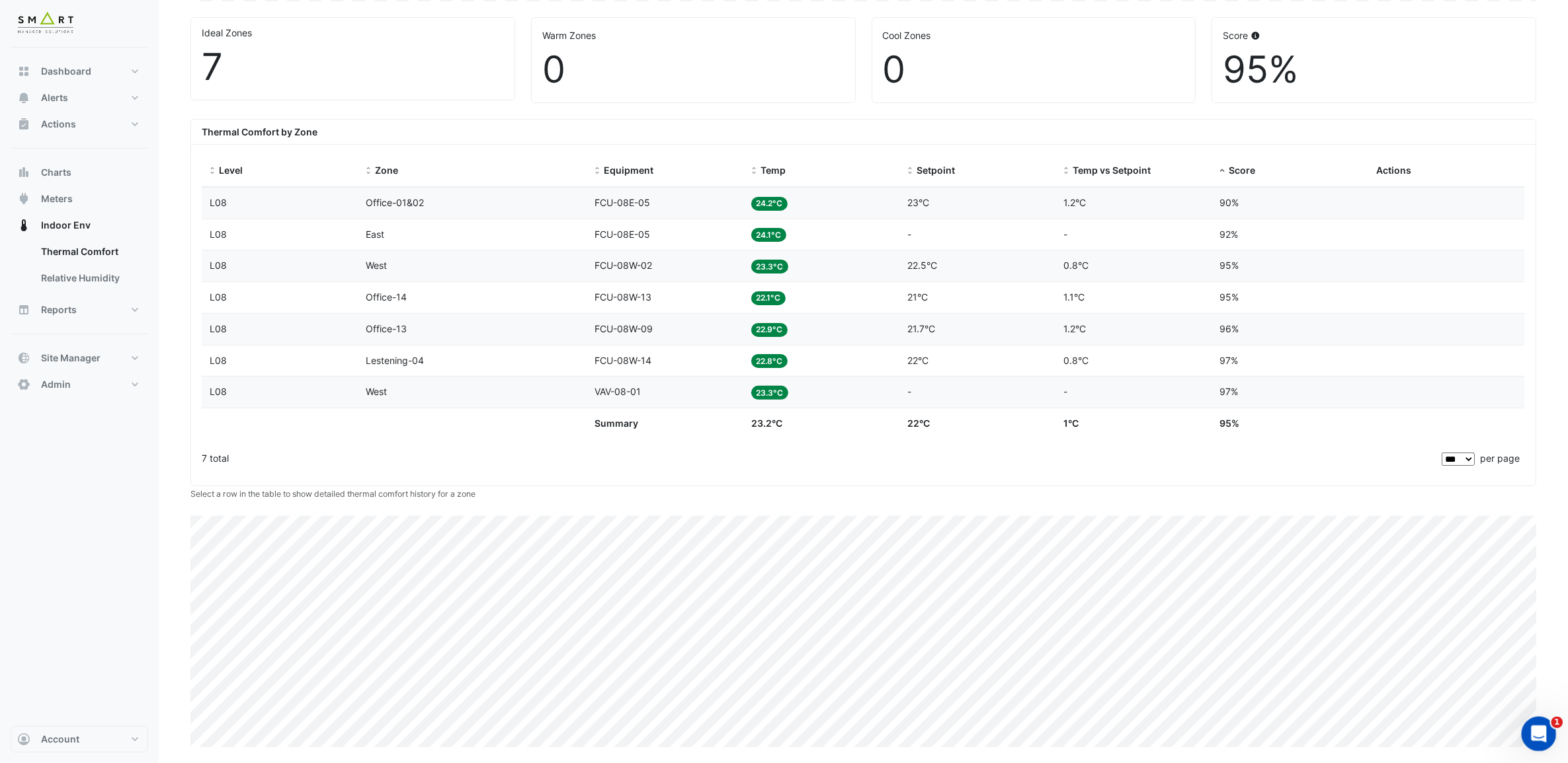
click at [1538, 739] on icon "Open Intercom Messenger" at bounding box center [1537, 733] width 21 height 21
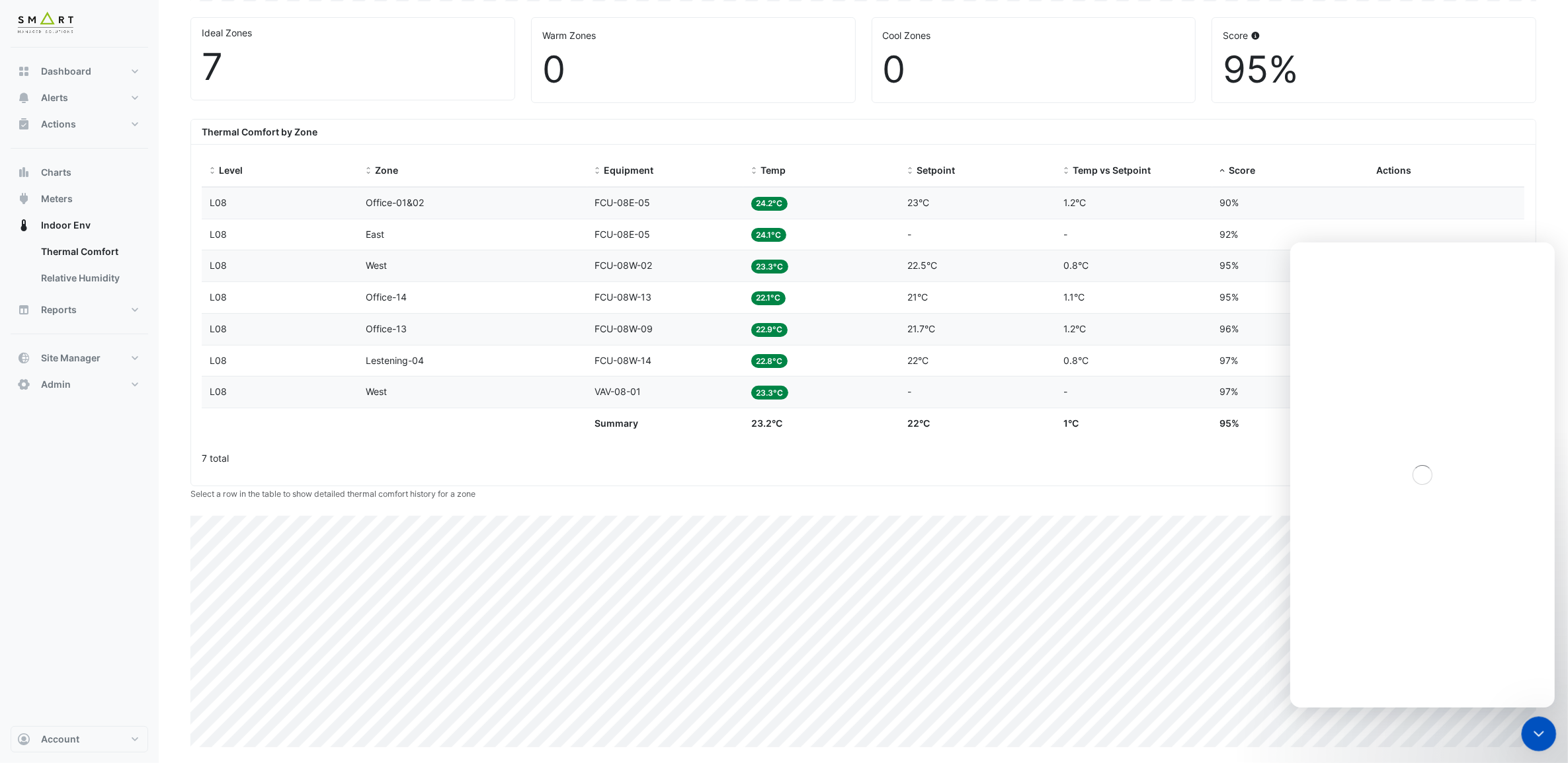
scroll to position [0, 0]
click at [1530, 260] on icon "Close" at bounding box center [1534, 259] width 11 height 11
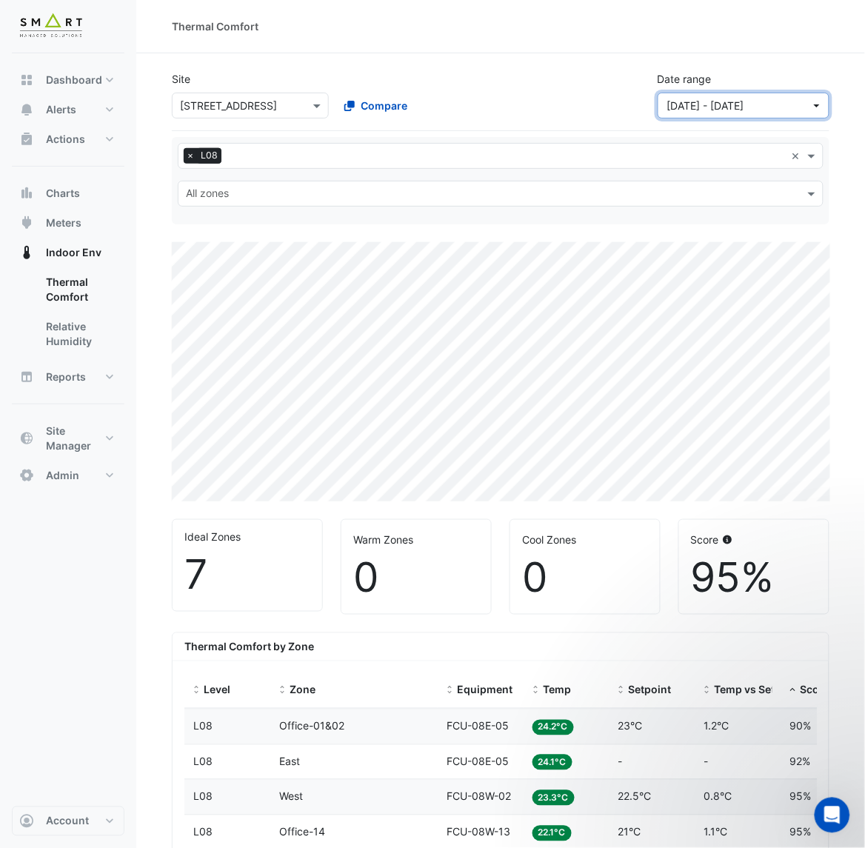
click at [821, 109] on button "[DATE] - [DATE]" at bounding box center [744, 106] width 172 height 26
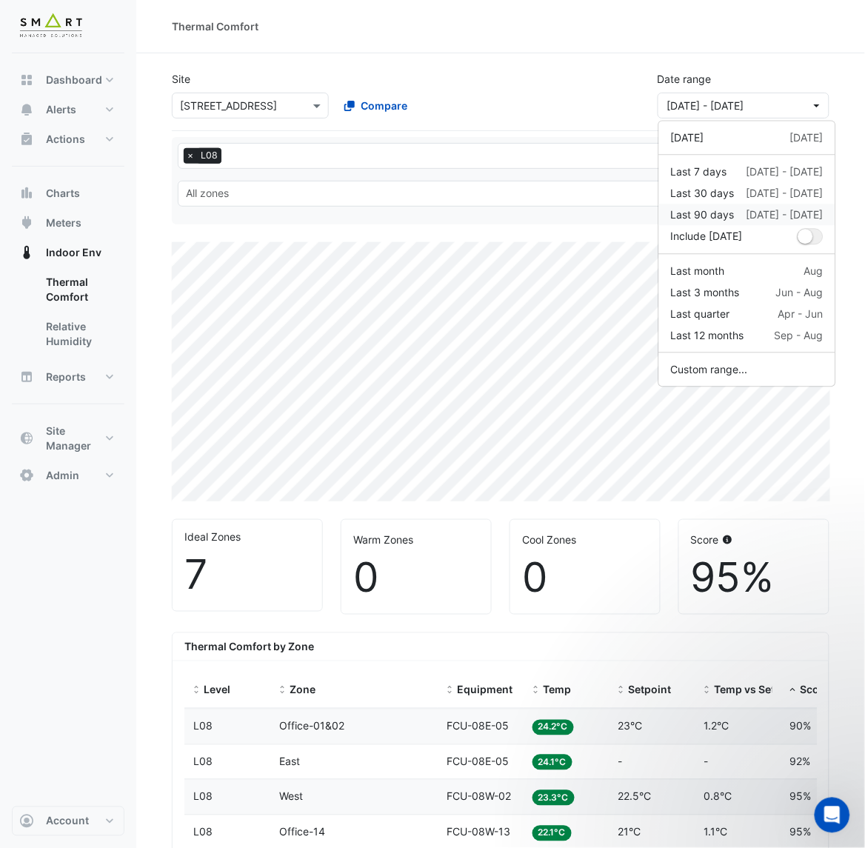
click at [813, 216] on div "[DATE] - [DATE]" at bounding box center [785, 215] width 77 height 16
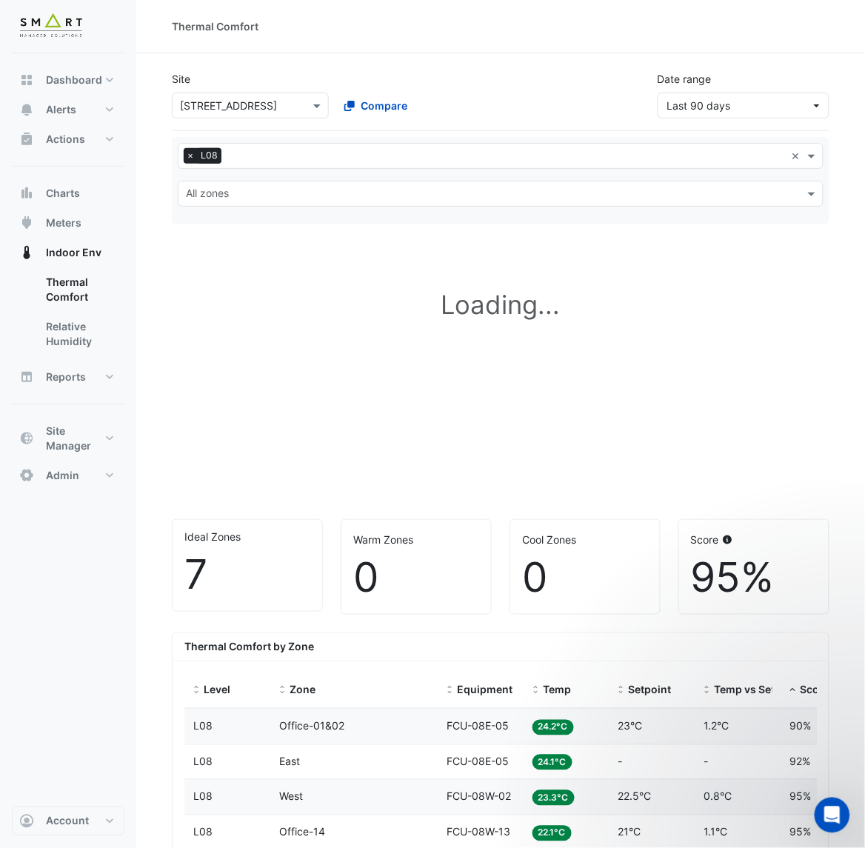
click at [796, 120] on div "Site × 12 [GEOGRAPHIC_DATA] Compare Date range Last 90 days" at bounding box center [501, 95] width 658 height 72
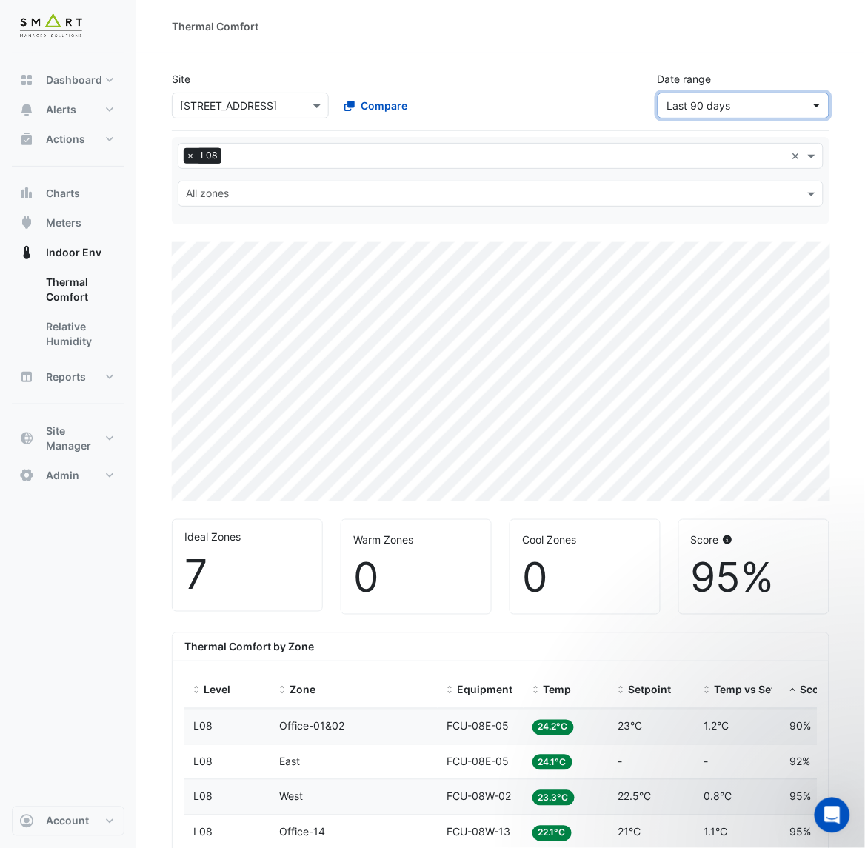
click at [800, 111] on span "Last 90 days" at bounding box center [739, 106] width 144 height 16
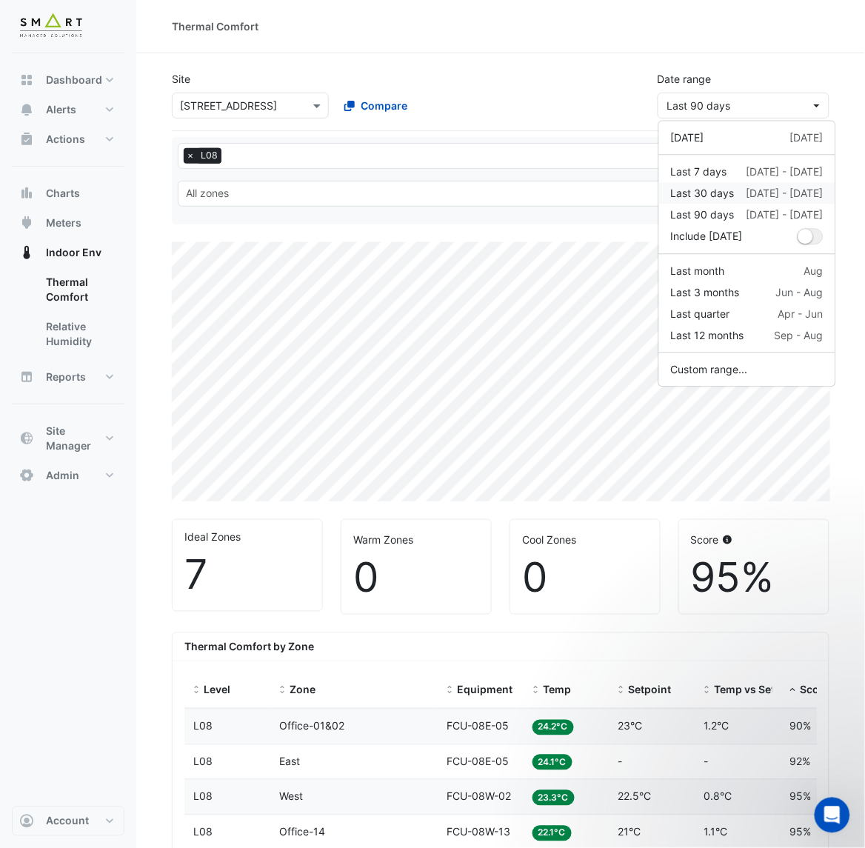
click at [808, 190] on div "[DATE] - [DATE]" at bounding box center [785, 194] width 77 height 16
